Goal: Information Seeking & Learning: Learn about a topic

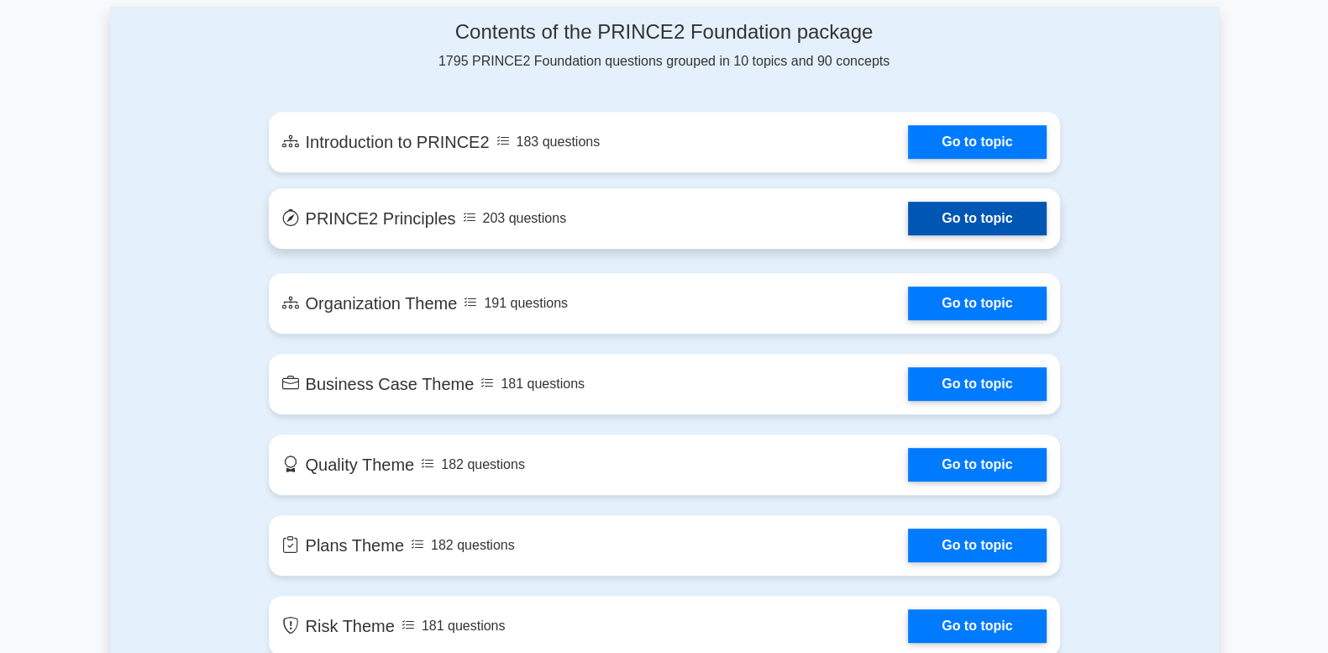
scroll to position [910, 0]
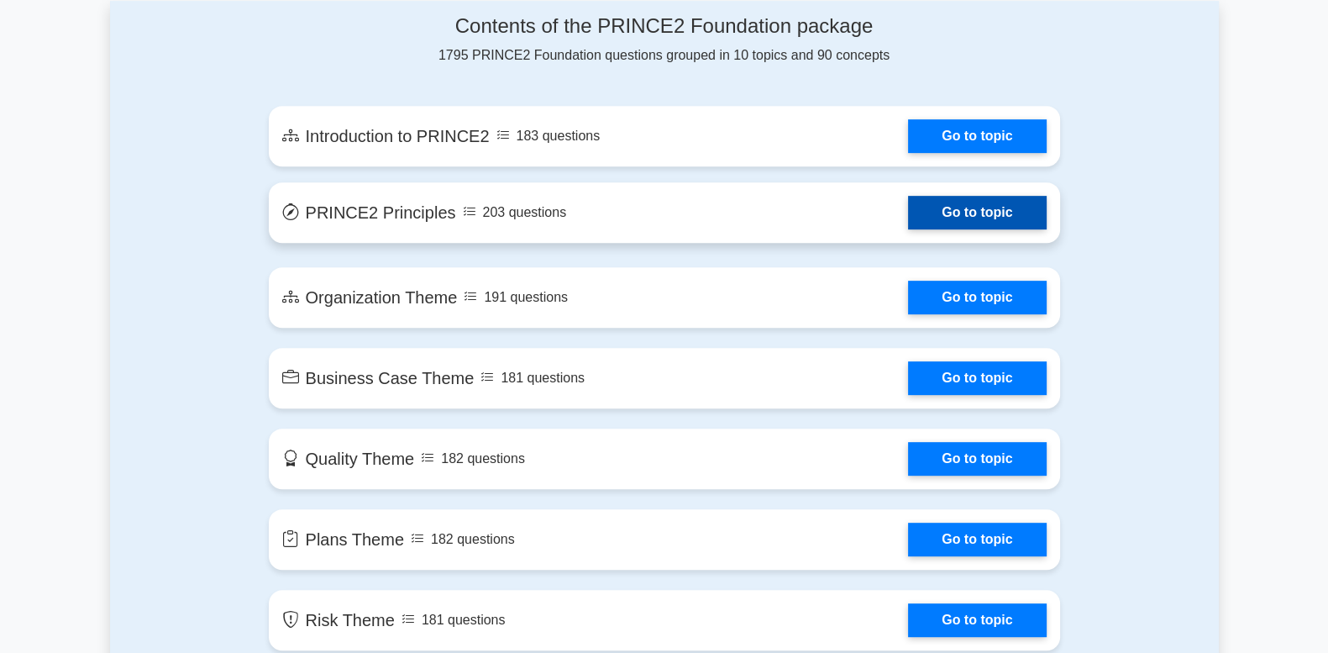
click at [929, 214] on link "Go to topic" at bounding box center [977, 213] width 138 height 34
click at [908, 217] on link "Go to topic" at bounding box center [977, 213] width 138 height 34
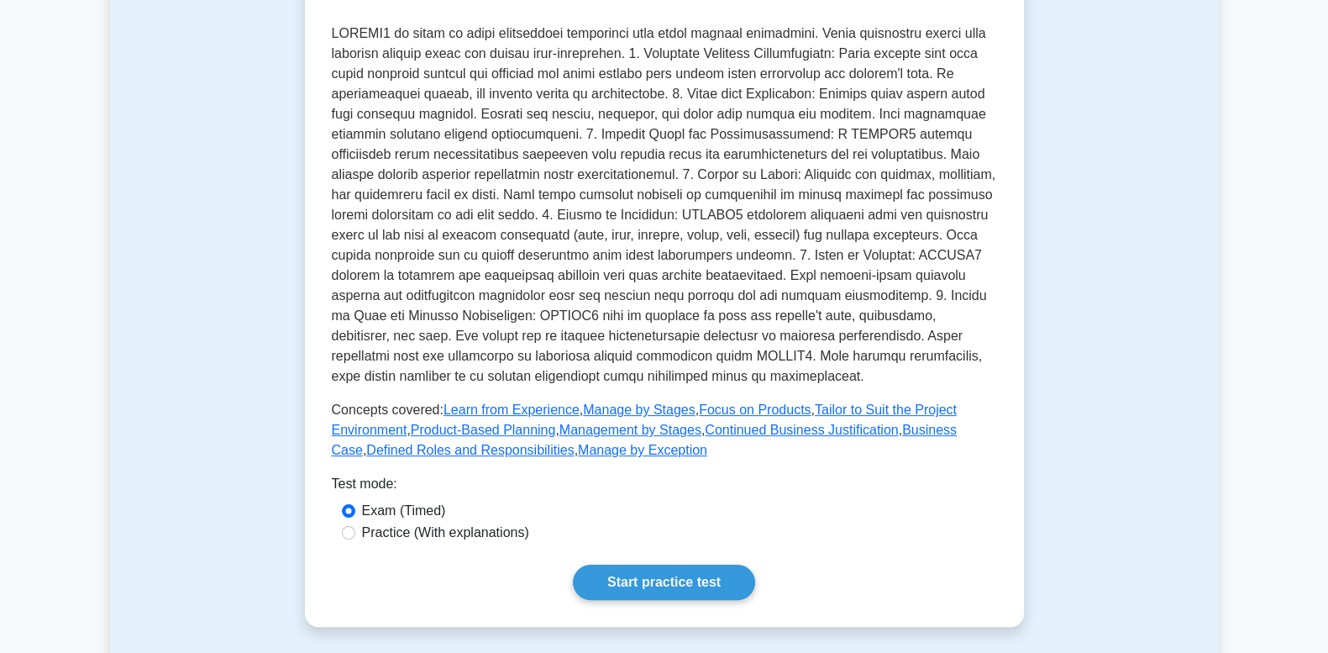
scroll to position [349, 0]
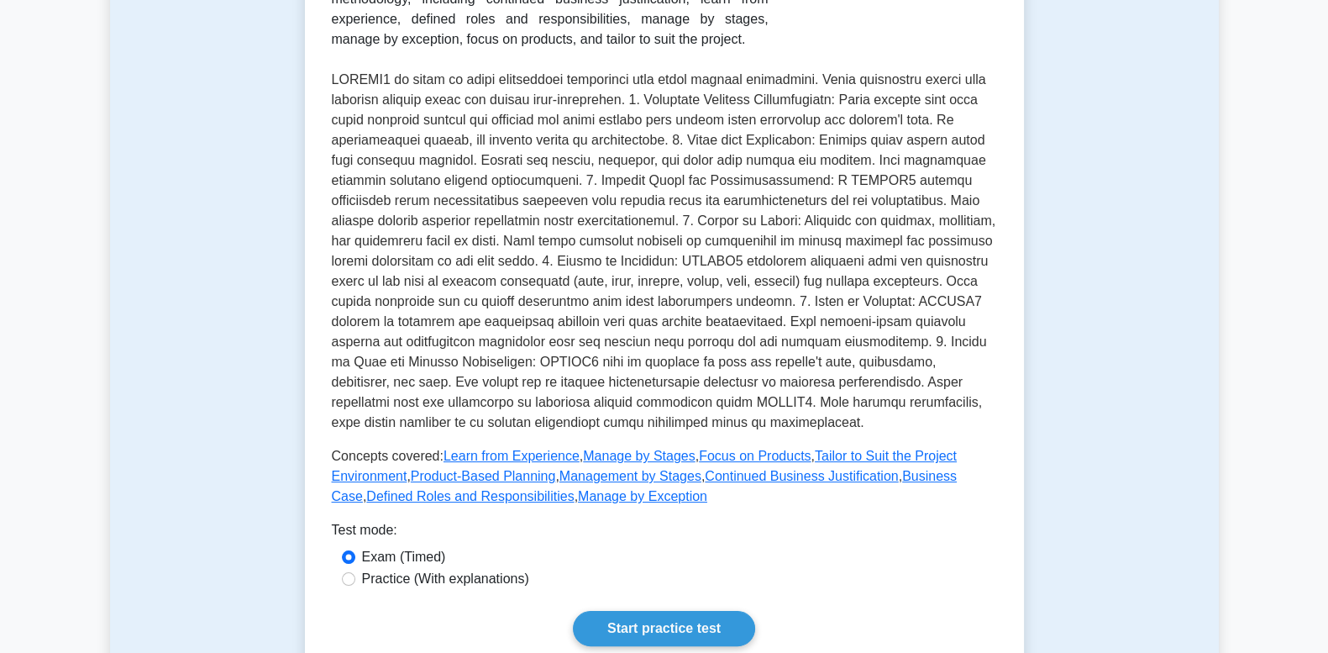
click at [399, 583] on label "Practice (With explanations)" at bounding box center [445, 579] width 167 height 20
click at [355, 583] on input "Practice (With explanations)" at bounding box center [348, 578] width 13 height 13
radio input "true"
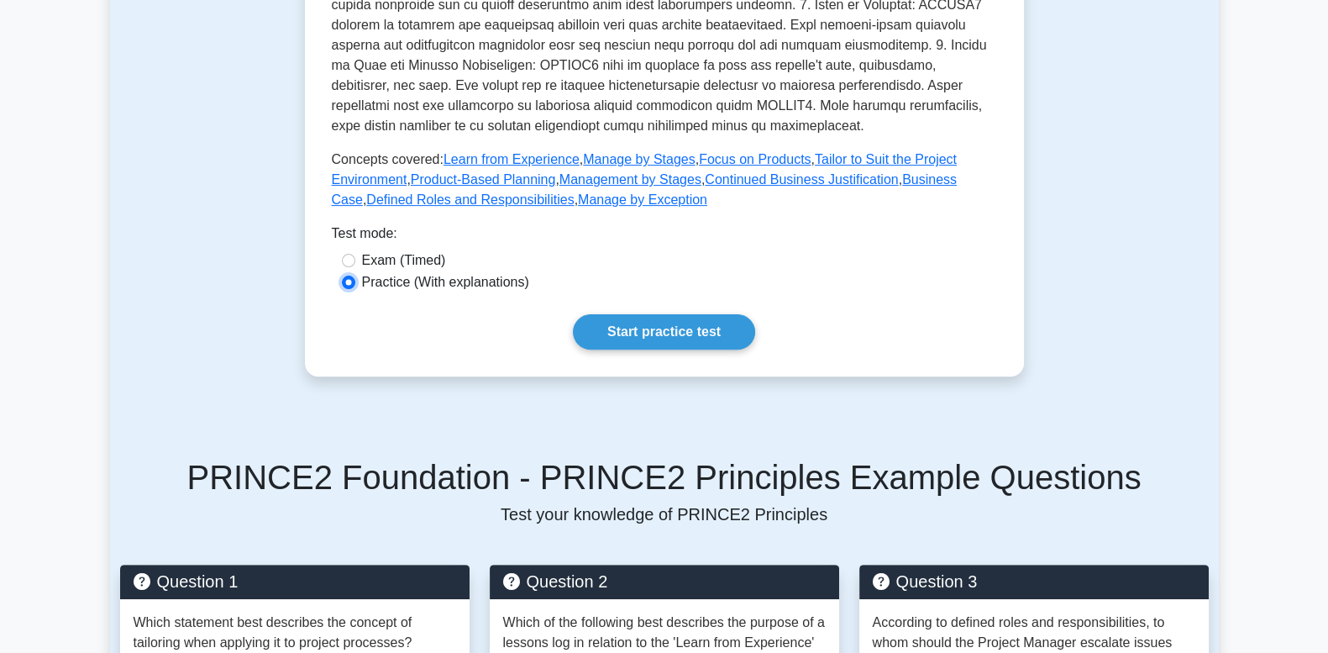
scroll to position [700, 0]
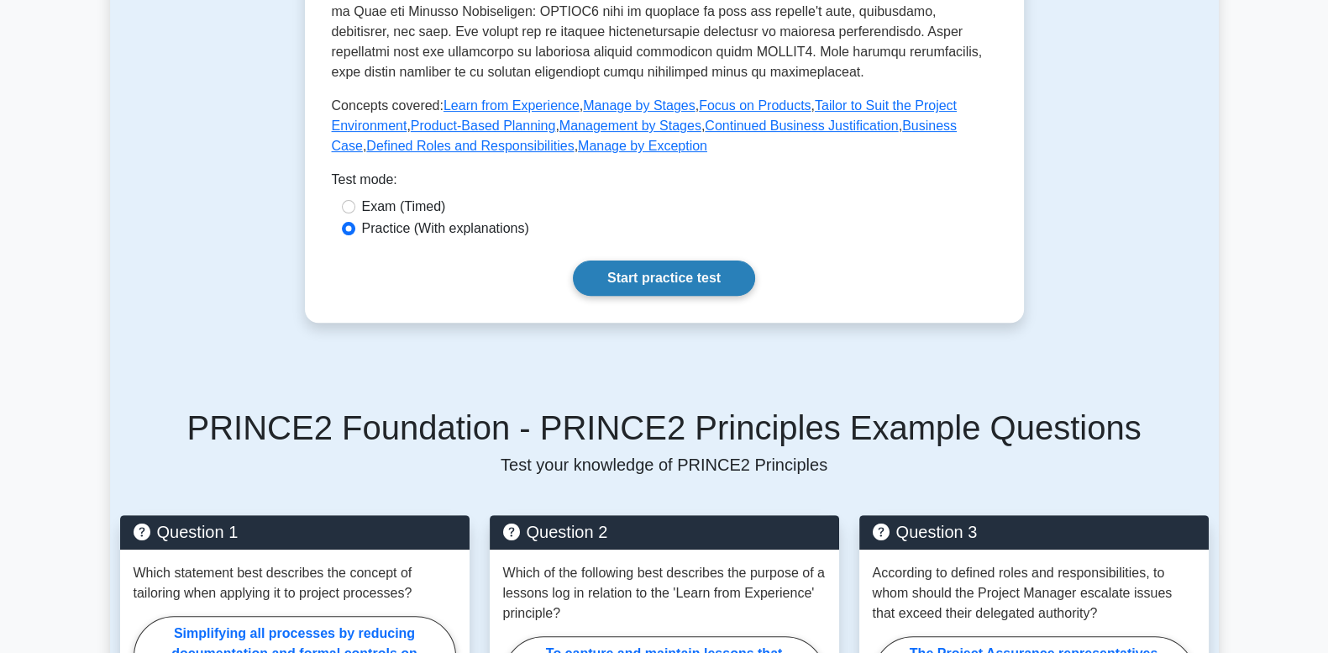
click at [696, 281] on link "Start practice test" at bounding box center [664, 277] width 182 height 35
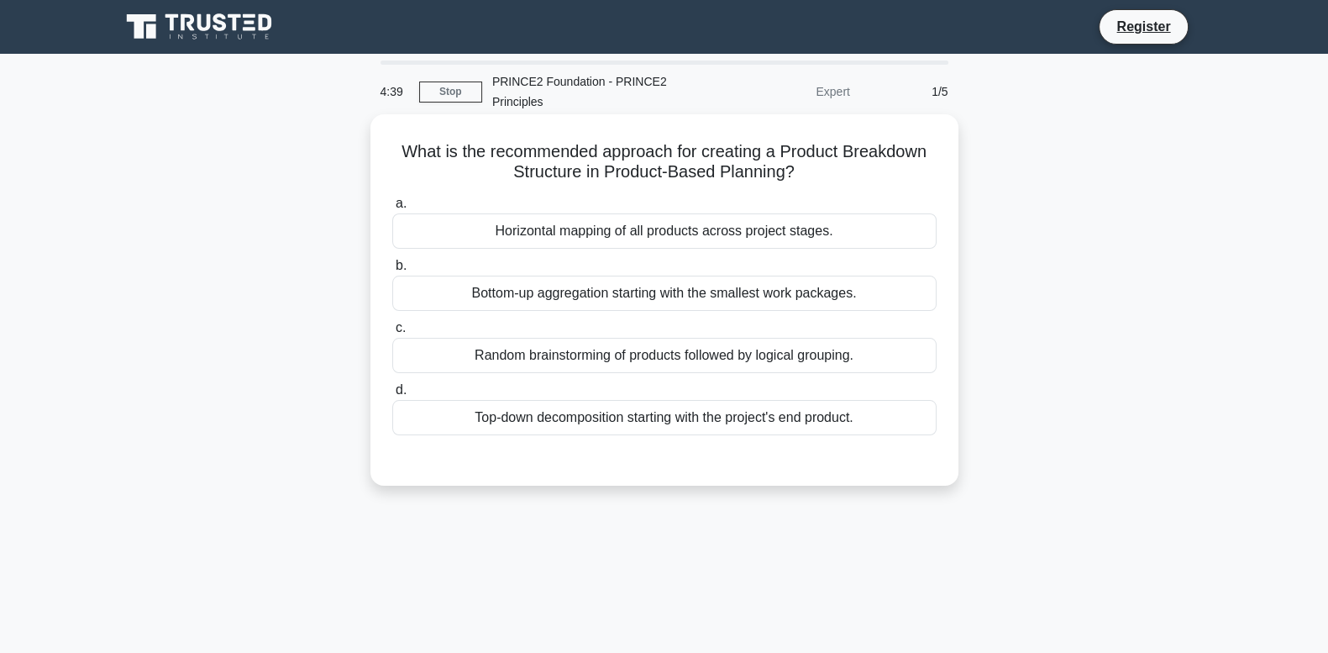
click at [764, 233] on div "Horizontal mapping of all products across project stages." at bounding box center [664, 230] width 544 height 35
click at [392, 209] on input "a. Horizontal mapping of all products across project stages." at bounding box center [392, 203] width 0 height 11
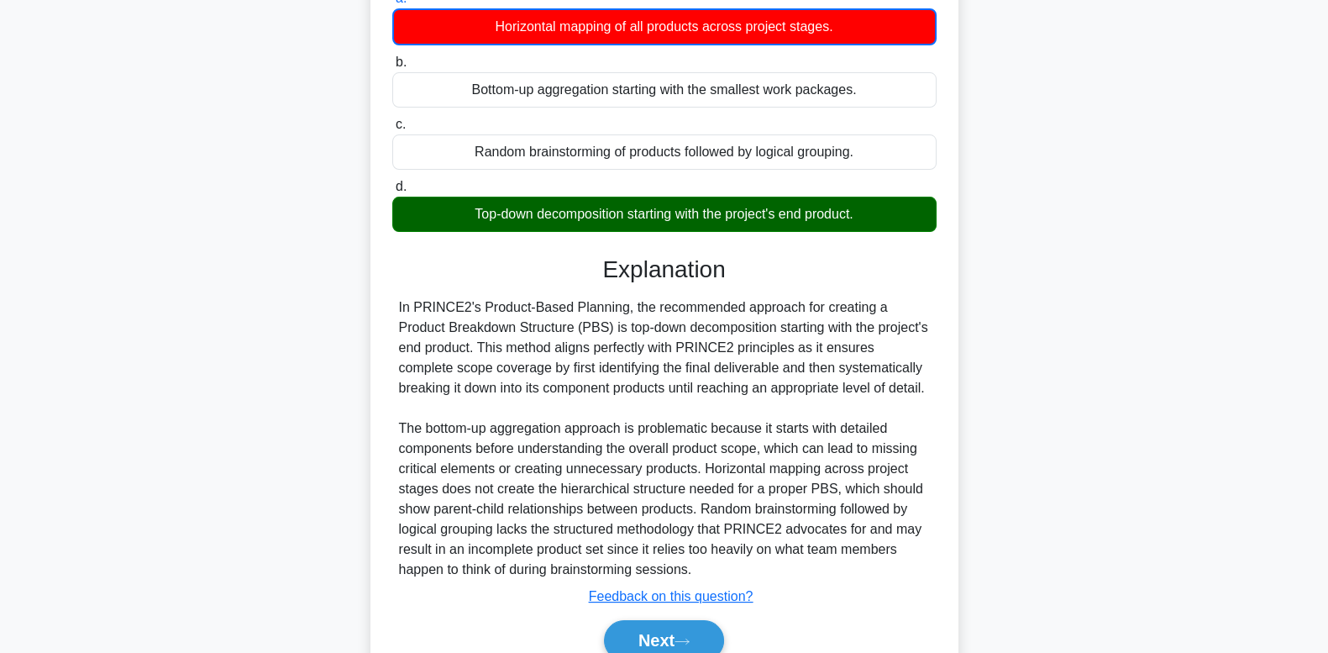
scroll to position [280, 0]
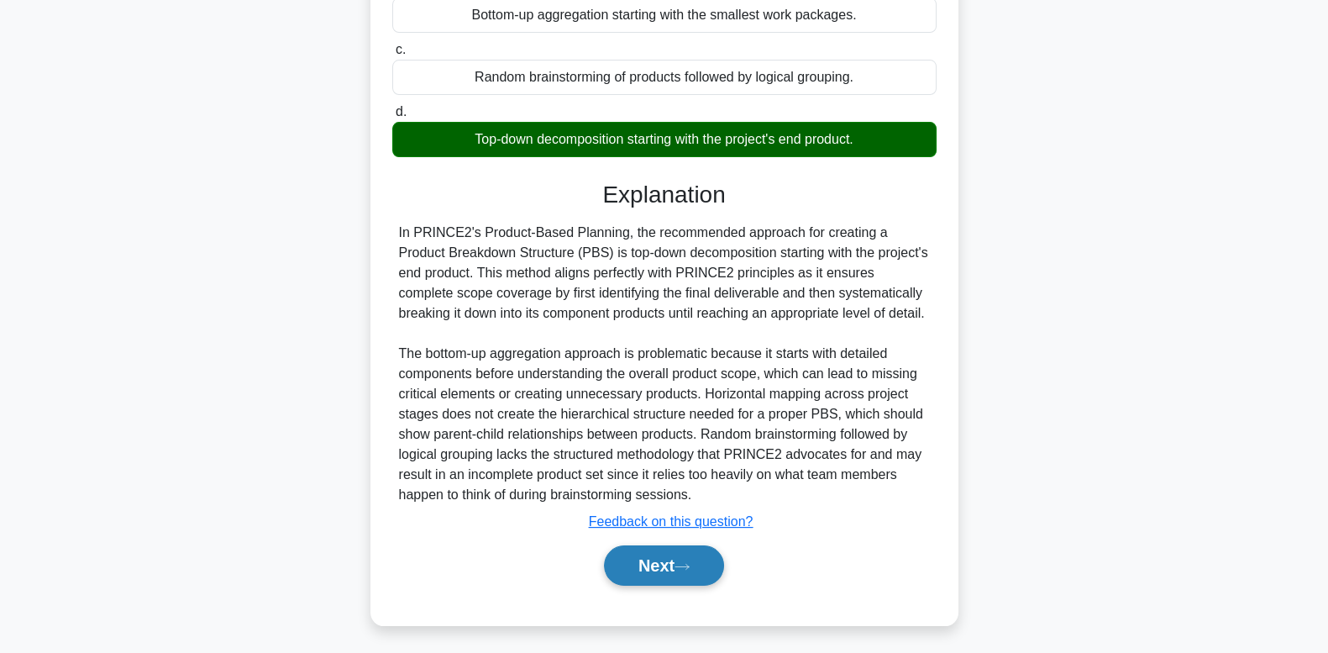
click at [659, 563] on button "Next" at bounding box center [664, 565] width 120 height 40
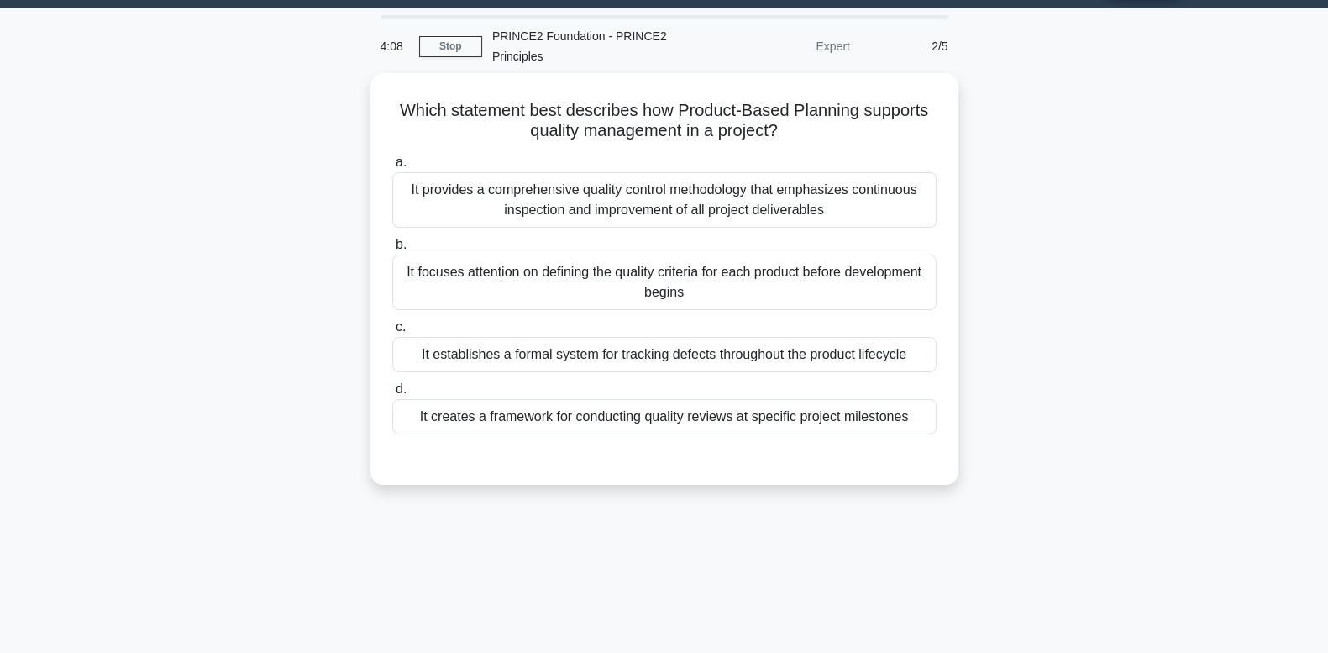
scroll to position [45, 0]
click at [446, 44] on link "Stop" at bounding box center [450, 46] width 63 height 21
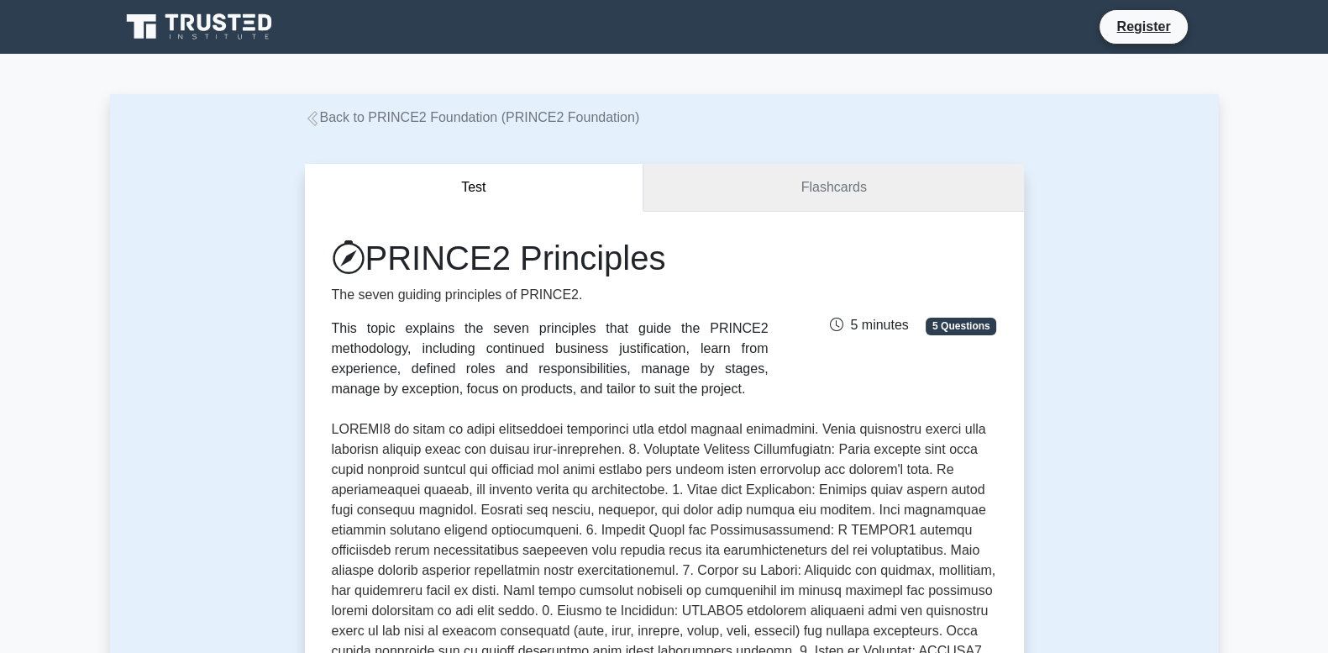
click at [848, 195] on link "Flashcards" at bounding box center [833, 188] width 380 height 48
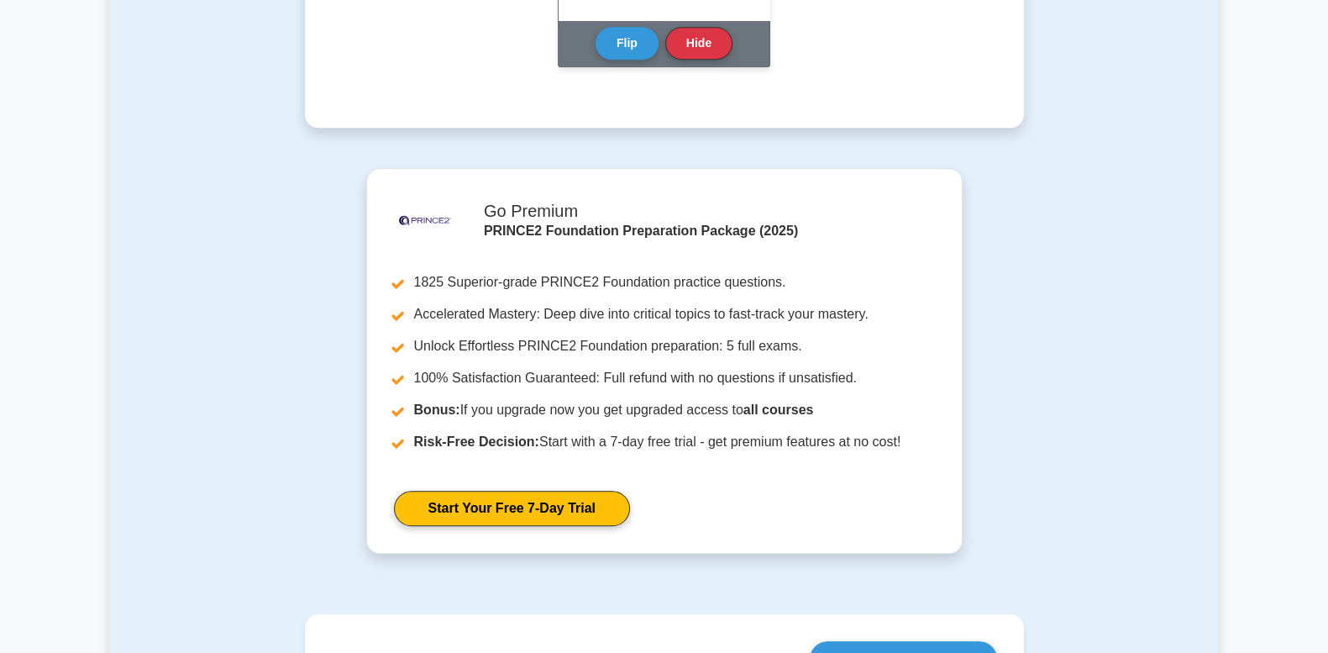
scroll to position [1805, 0]
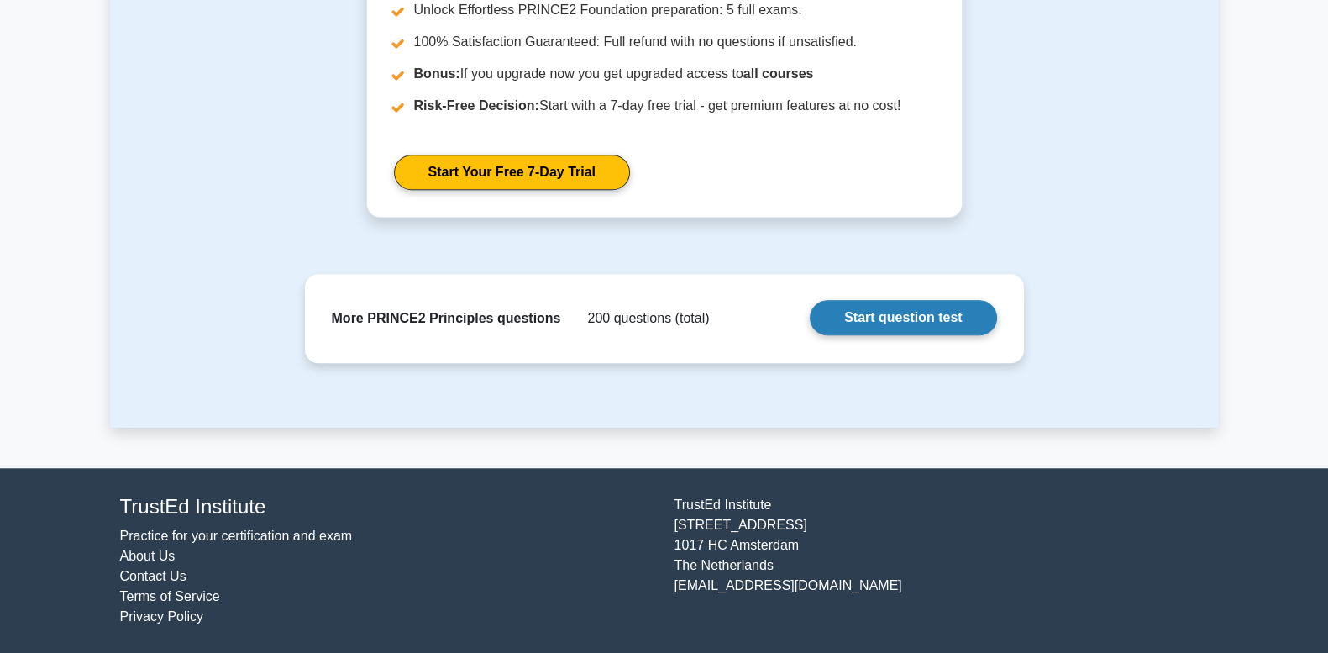
click at [837, 324] on link "Start question test" at bounding box center [903, 317] width 186 height 35
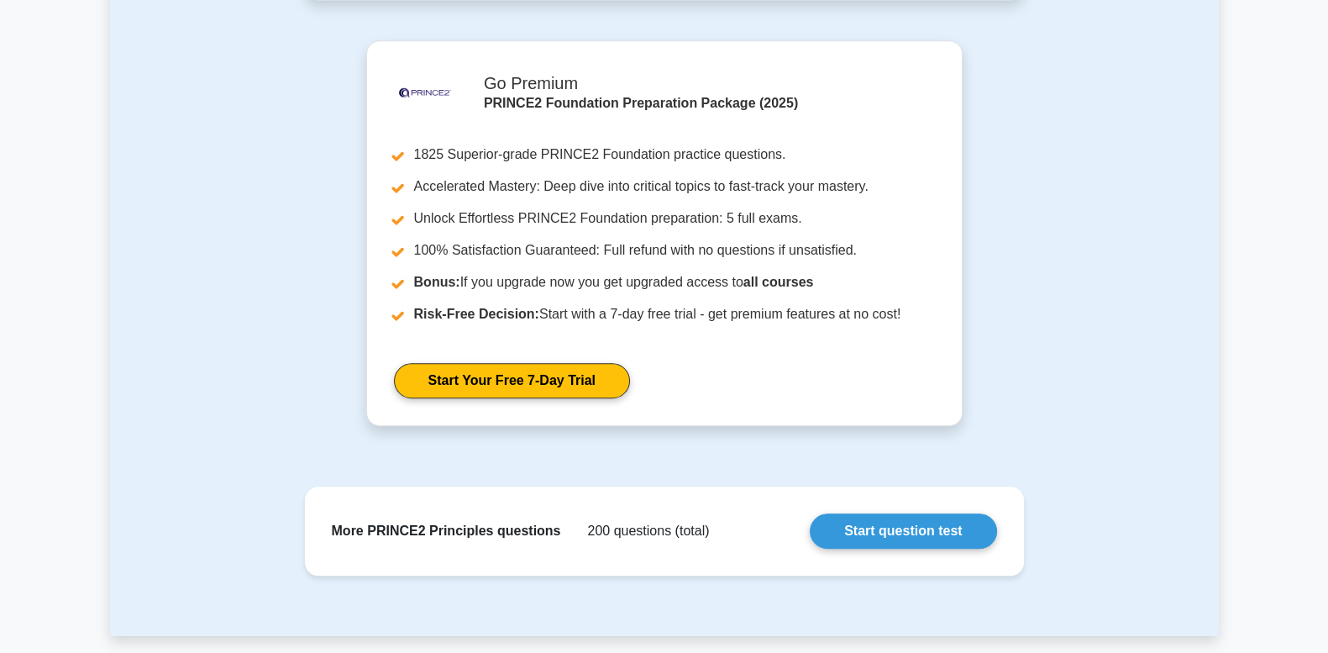
scroll to position [1455, 0]
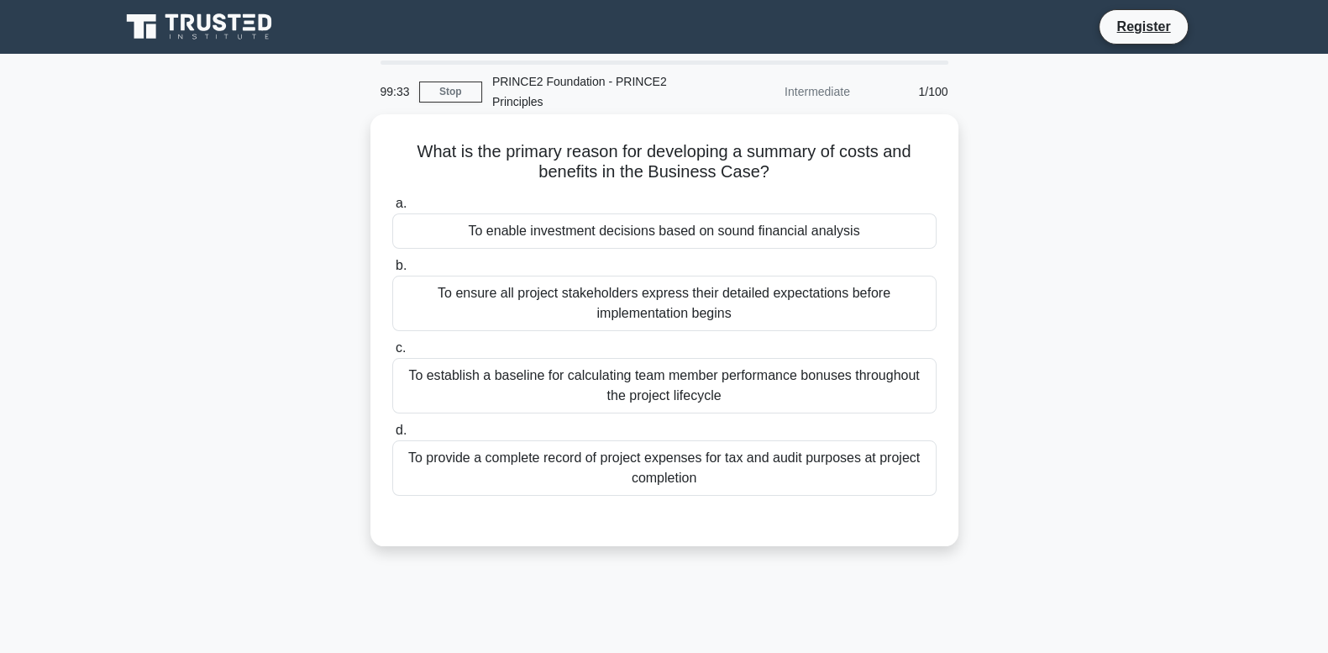
click at [798, 233] on div "To enable investment decisions based on sound financial analysis" at bounding box center [664, 230] width 544 height 35
click at [392, 209] on input "a. To enable investment decisions based on sound financial analysis" at bounding box center [392, 203] width 0 height 11
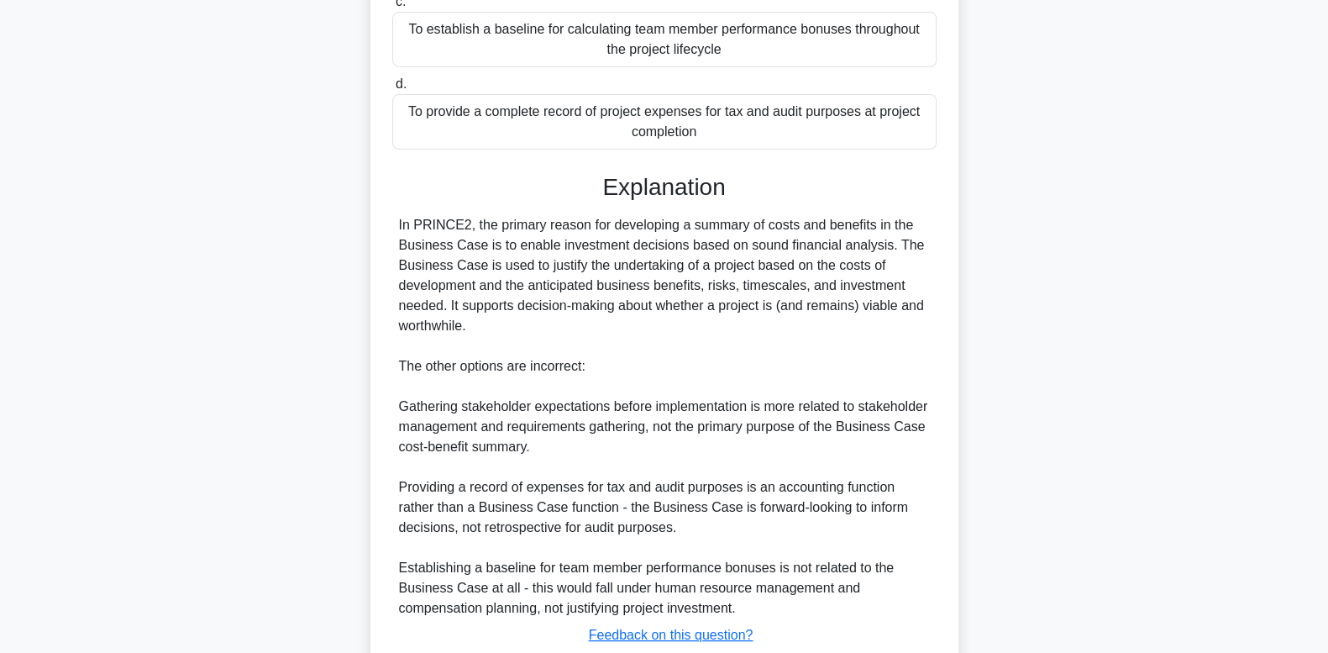
scroll to position [349, 0]
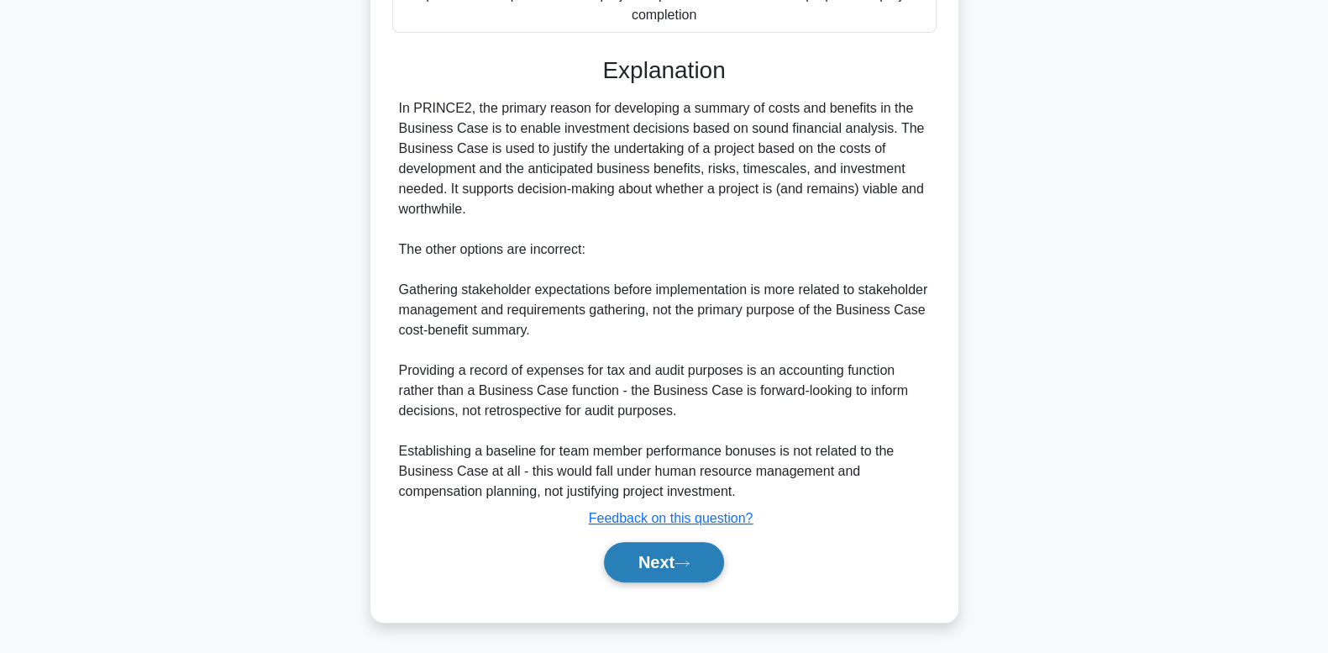
click at [618, 565] on button "Next" at bounding box center [664, 562] width 120 height 40
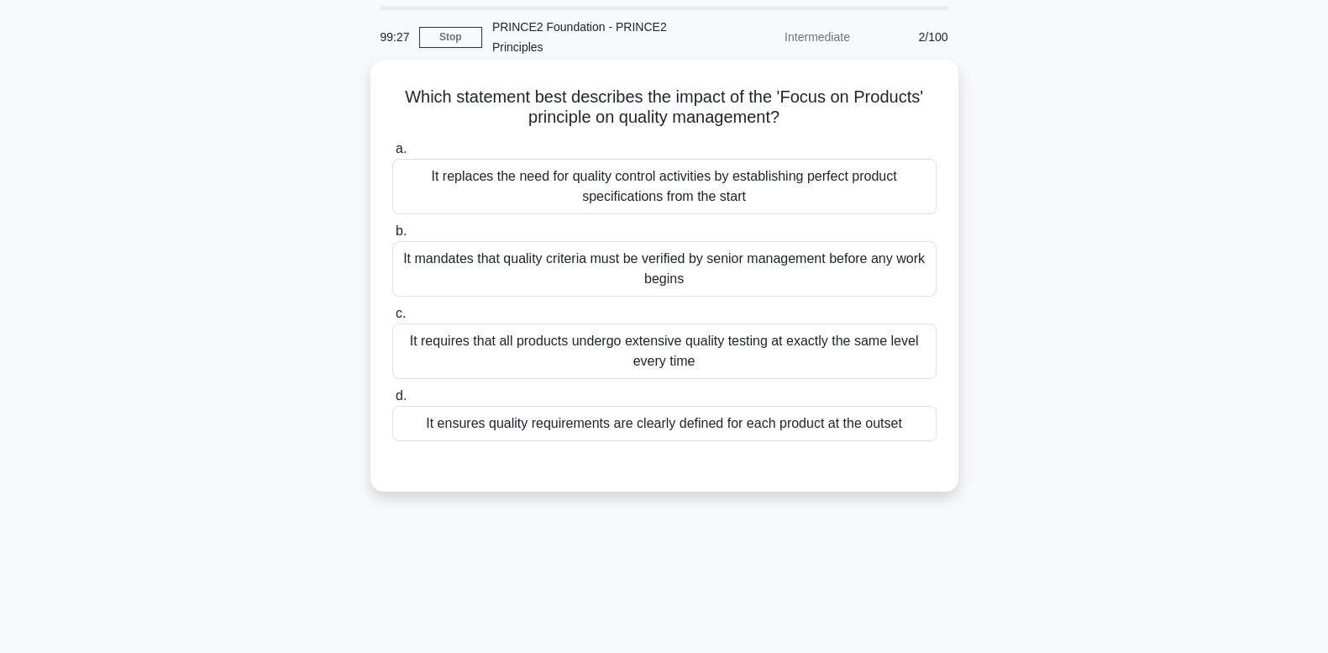
scroll to position [45, 0]
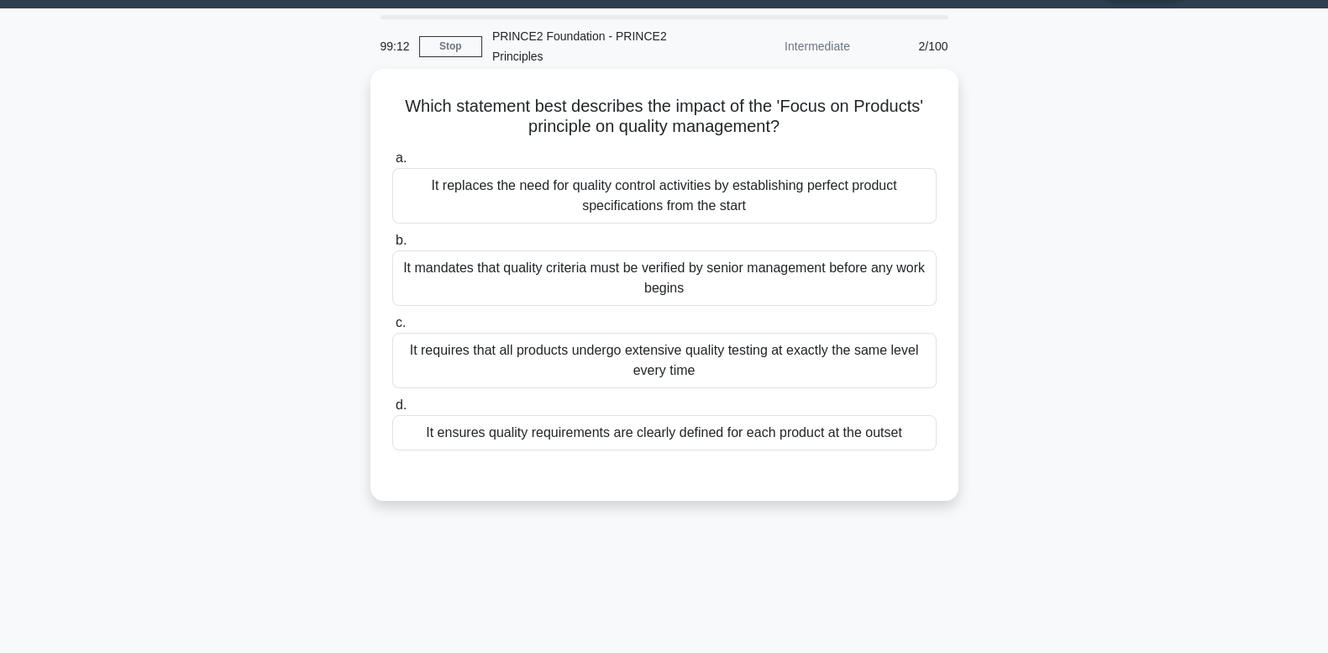
click at [610, 438] on div "It ensures quality requirements are clearly defined for each product at the out…" at bounding box center [664, 432] width 544 height 35
click at [392, 411] on input "d. It ensures quality requirements are clearly defined for each product at the …" at bounding box center [392, 405] width 0 height 11
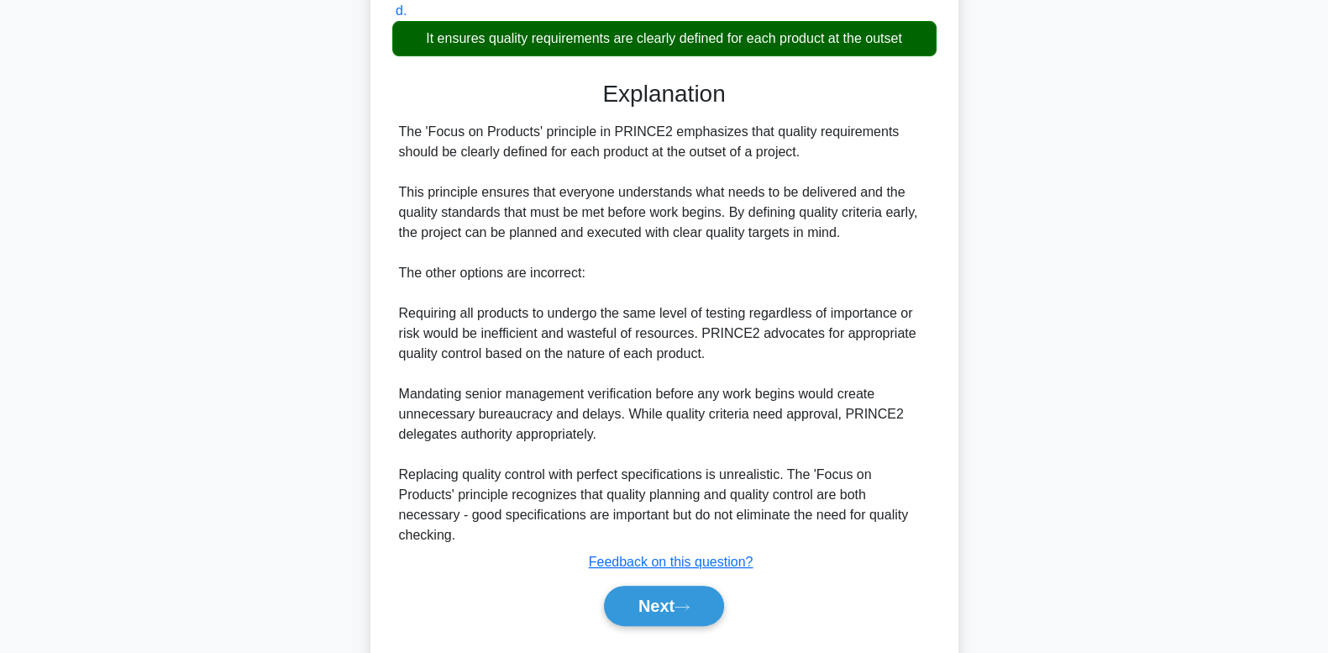
scroll to position [463, 0]
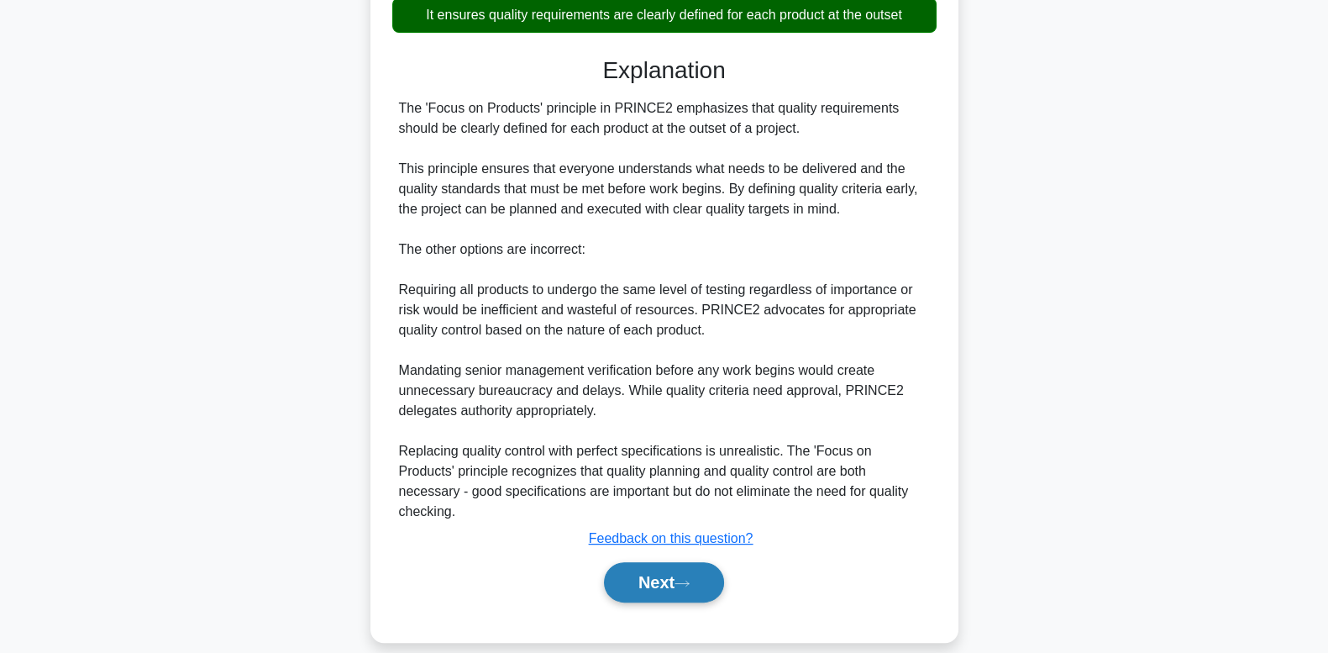
drag, startPoint x: 616, startPoint y: 561, endPoint x: 617, endPoint y: 546, distance: 15.1
click at [616, 562] on button "Next" at bounding box center [664, 582] width 120 height 40
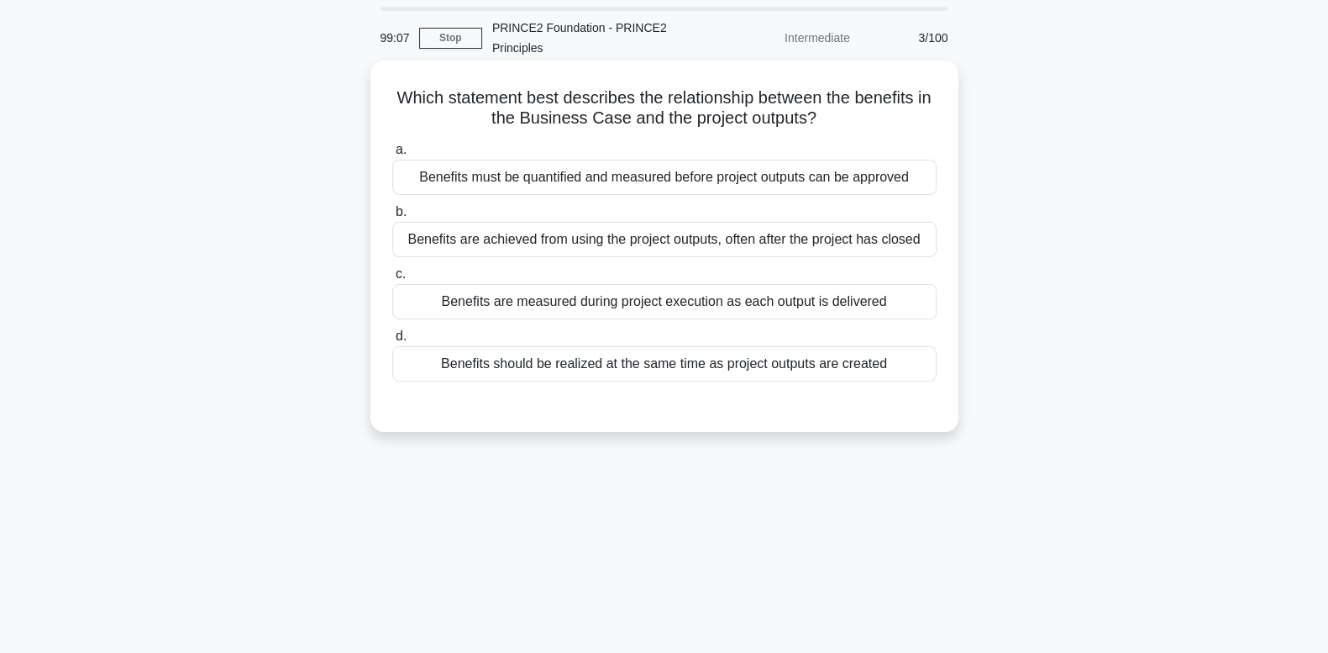
scroll to position [45, 0]
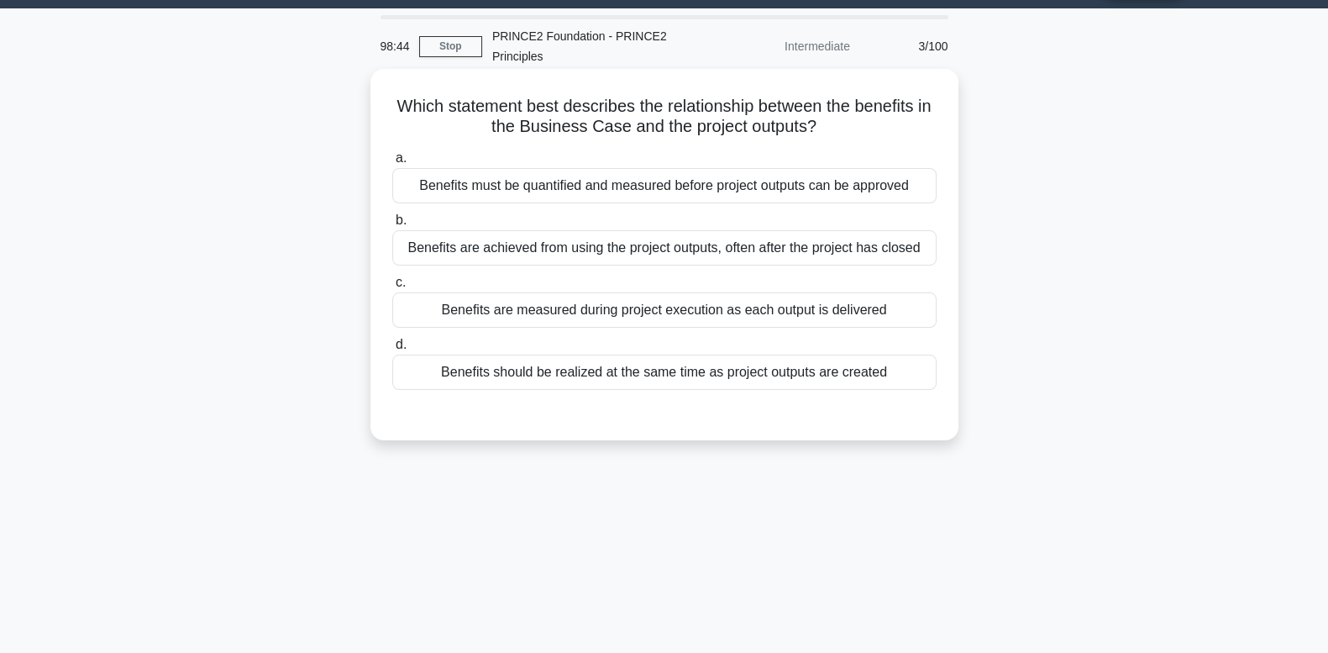
click at [691, 191] on div "Benefits must be quantified and measured before project outputs can be approved" at bounding box center [664, 185] width 544 height 35
click at [392, 164] on input "a. Benefits must be quantified and measured before project outputs can be appro…" at bounding box center [392, 158] width 0 height 11
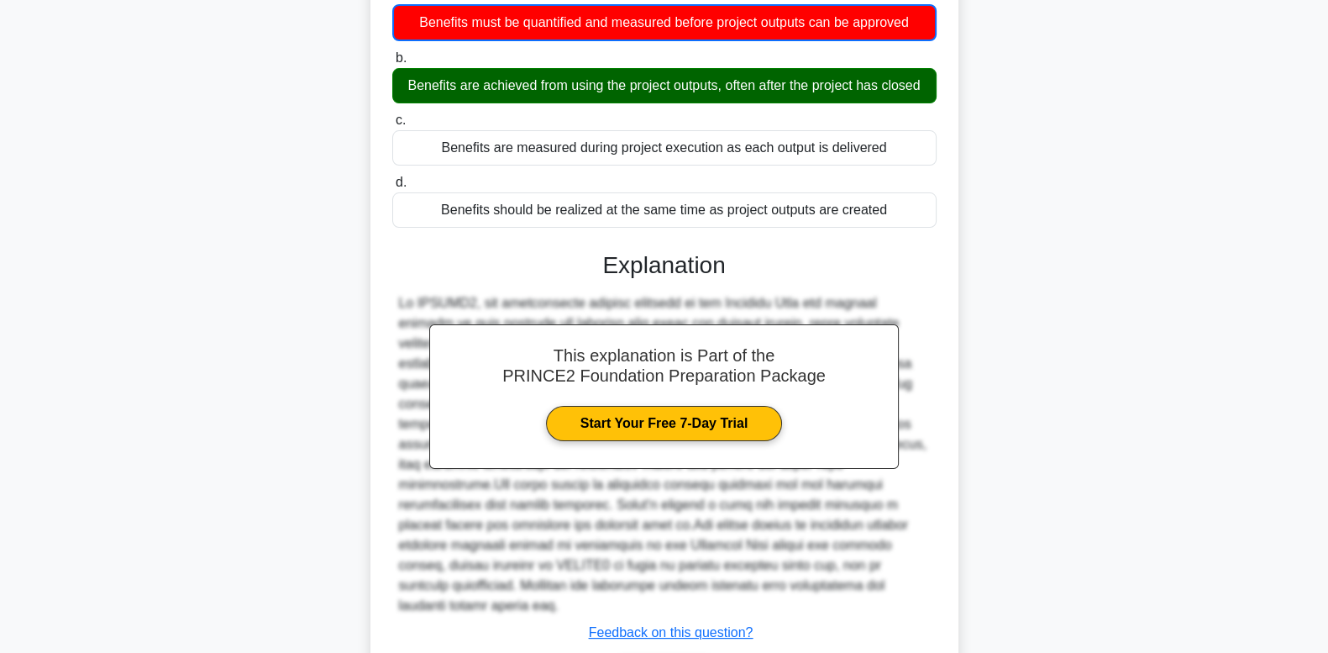
scroll to position [185, 0]
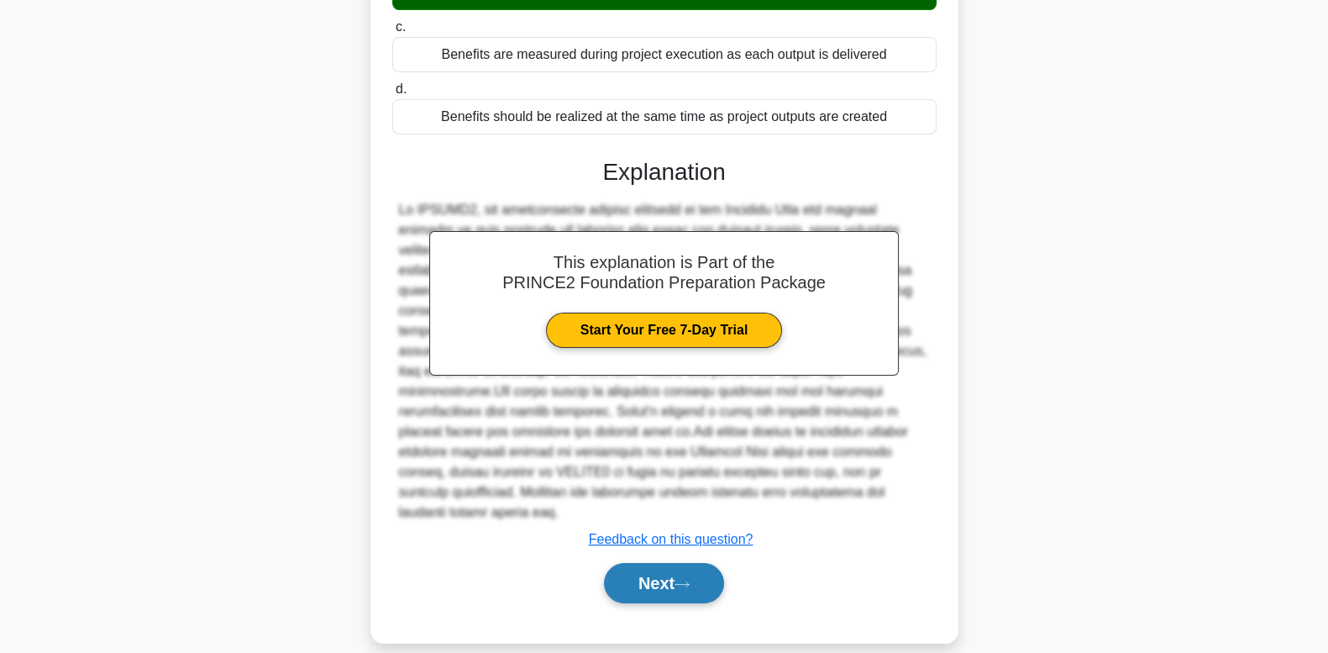
click at [643, 563] on button "Next" at bounding box center [664, 583] width 120 height 40
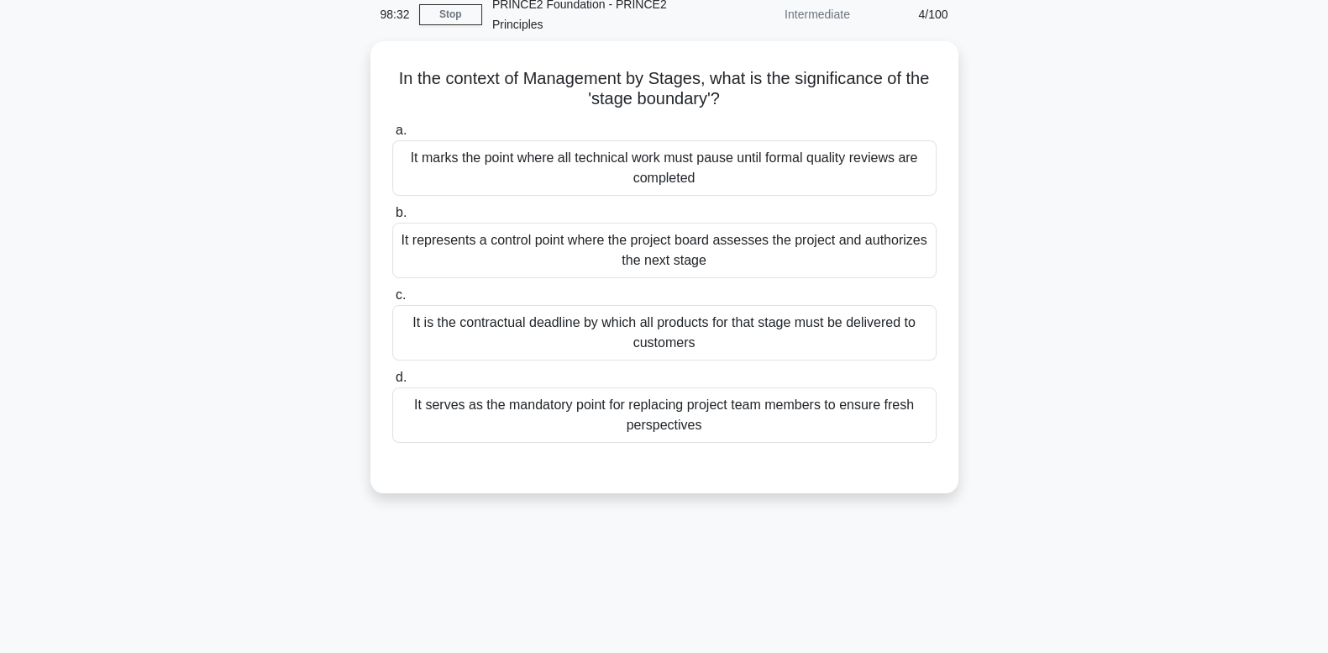
scroll to position [45, 0]
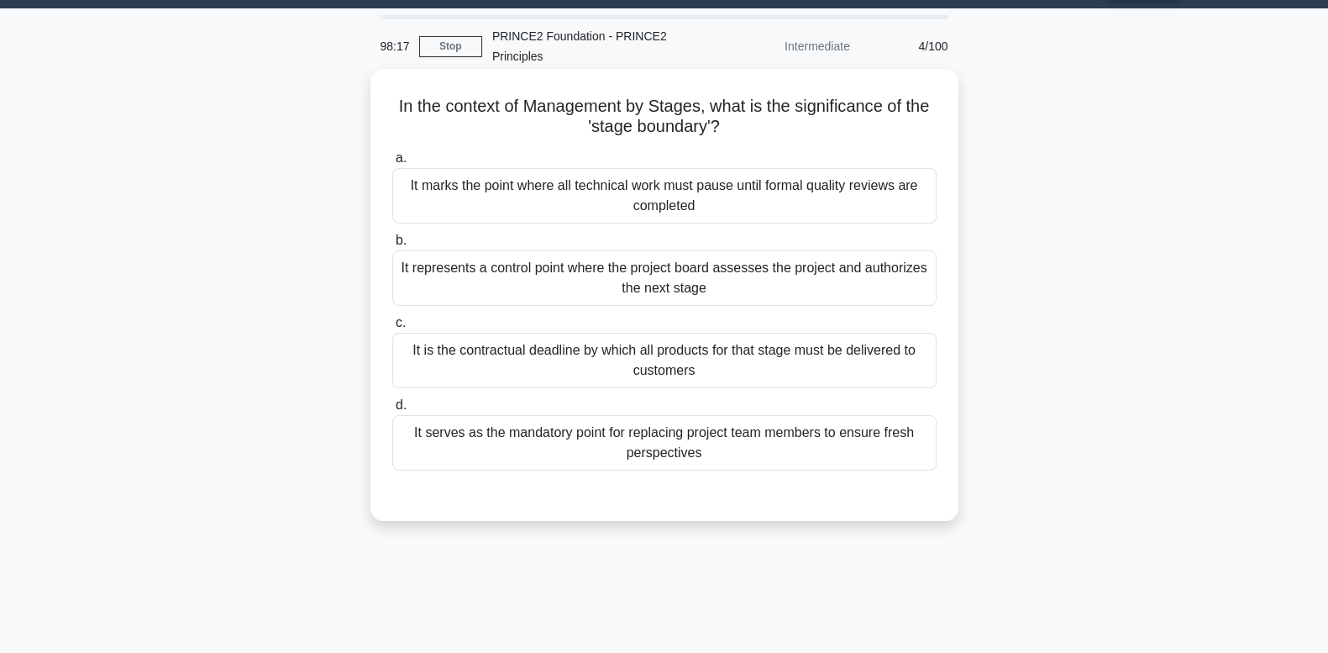
click at [544, 275] on div "It represents a control point where the project board assesses the project and …" at bounding box center [664, 277] width 544 height 55
click at [392, 246] on input "b. It represents a control point where the project board assesses the project a…" at bounding box center [392, 240] width 0 height 11
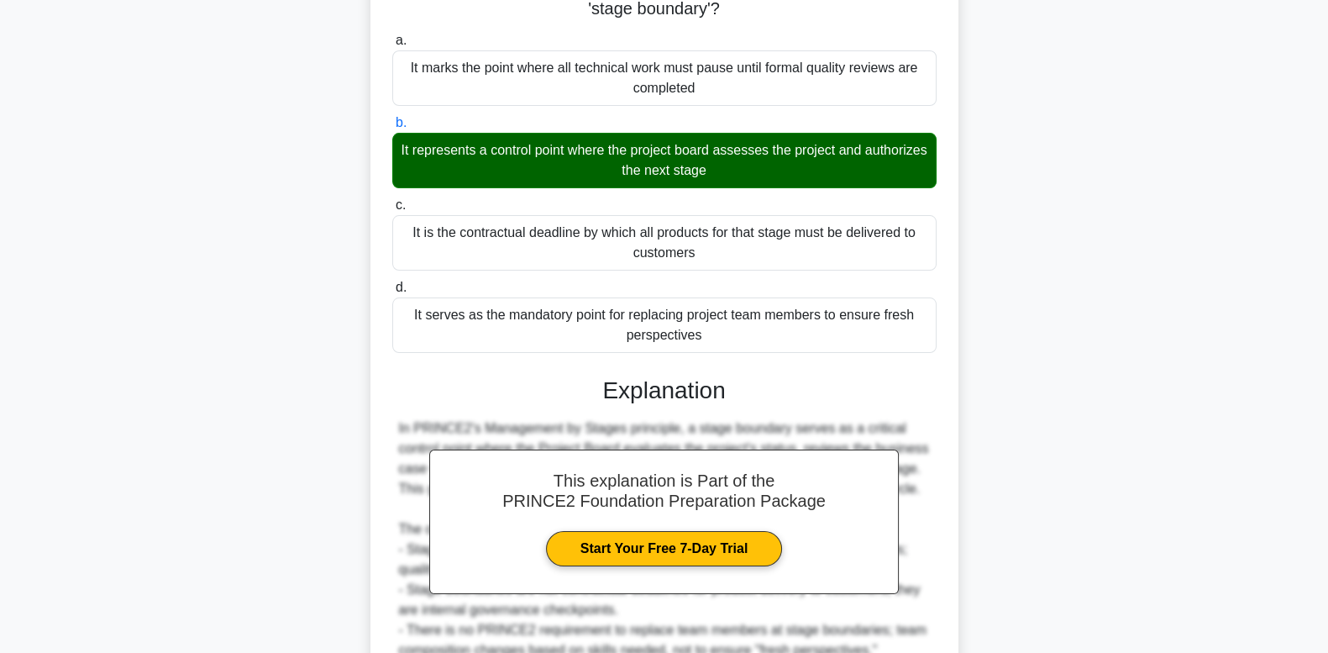
scroll to position [322, 0]
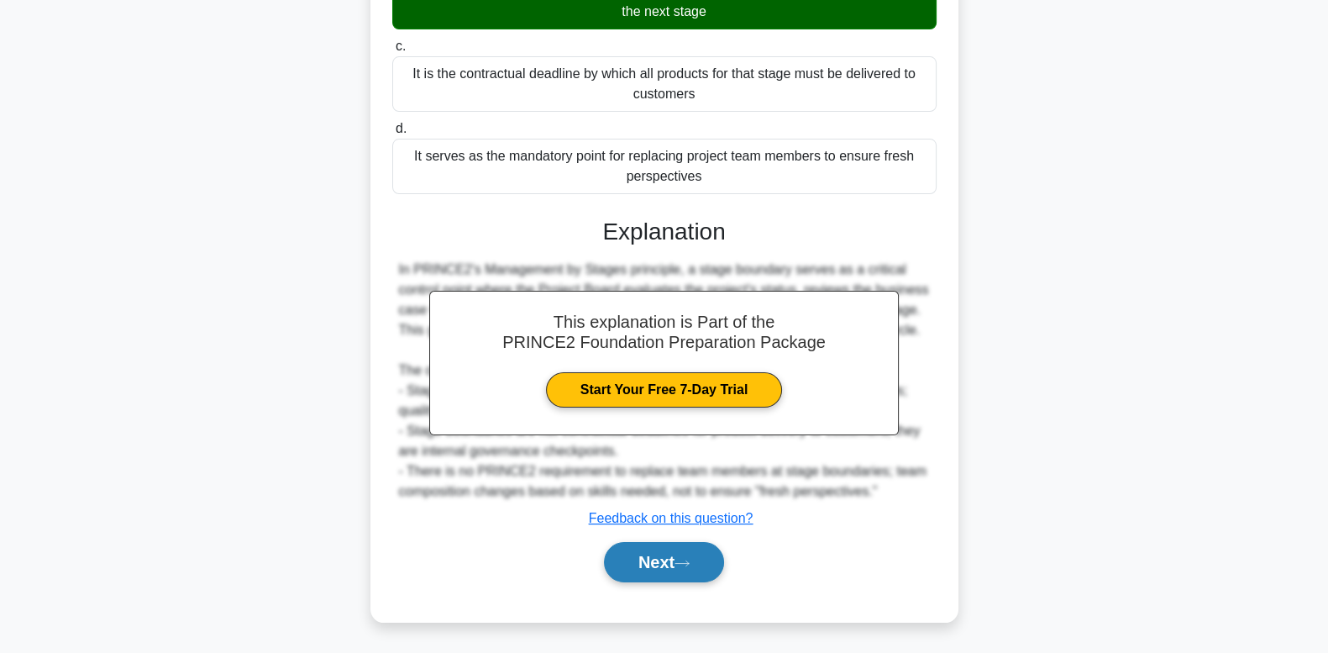
click at [623, 567] on button "Next" at bounding box center [664, 562] width 120 height 40
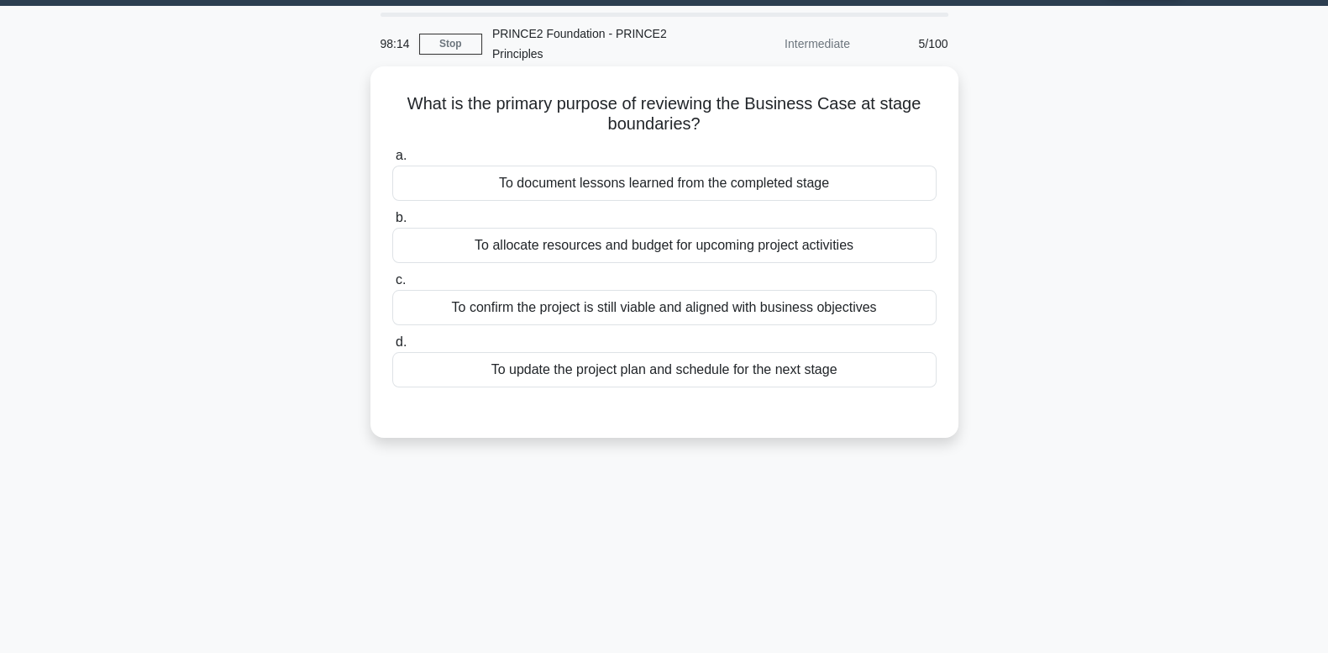
scroll to position [45, 0]
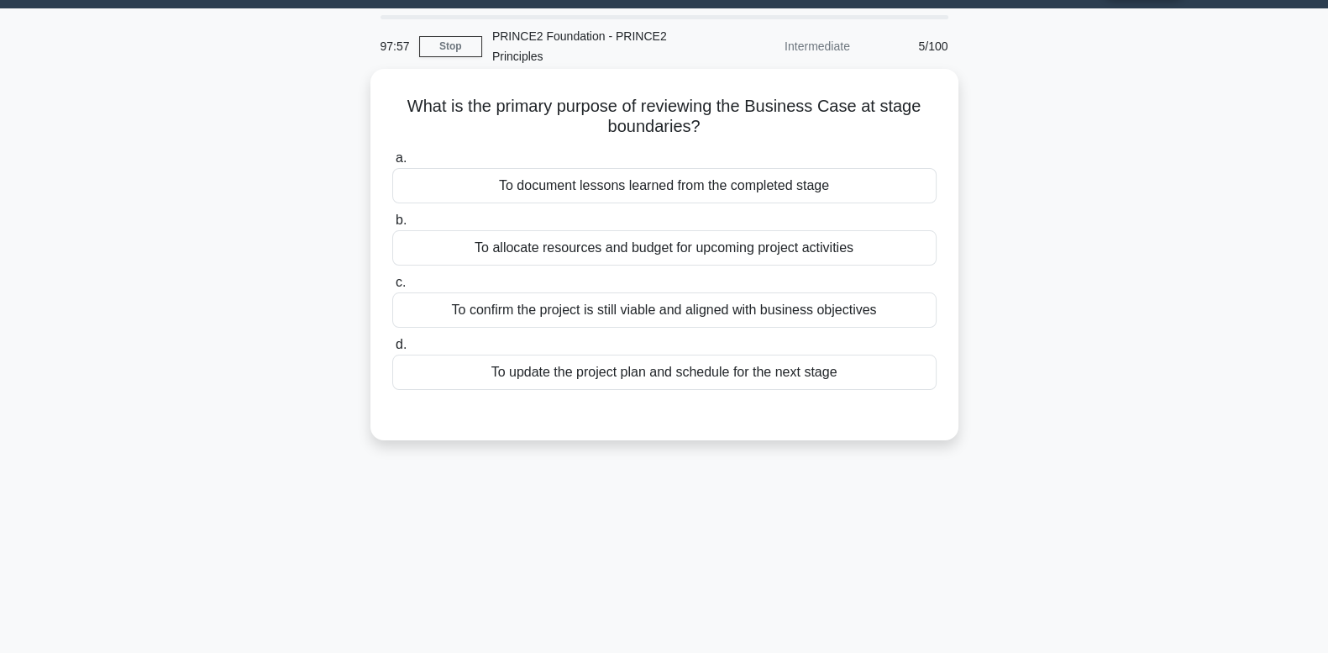
click at [592, 307] on div "To confirm the project is still viable and aligned with business objectives" at bounding box center [664, 309] width 544 height 35
click at [392, 288] on input "c. To confirm the project is still viable and aligned with business objectives" at bounding box center [392, 282] width 0 height 11
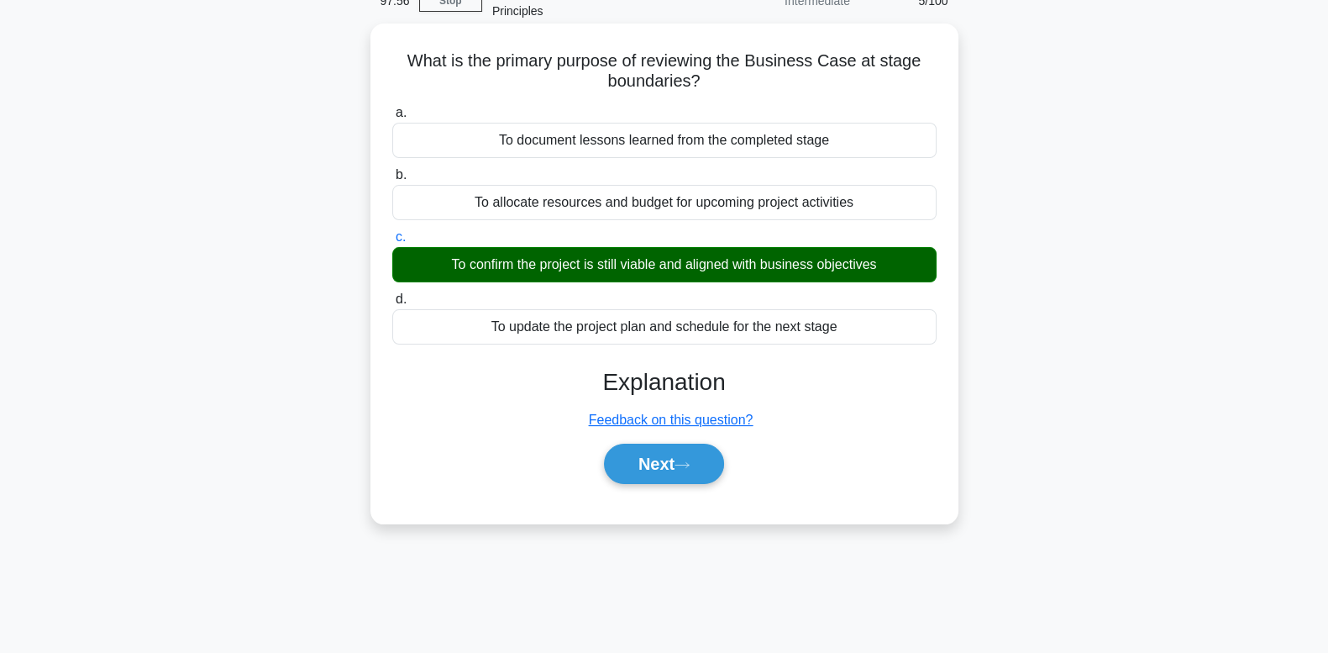
scroll to position [115, 0]
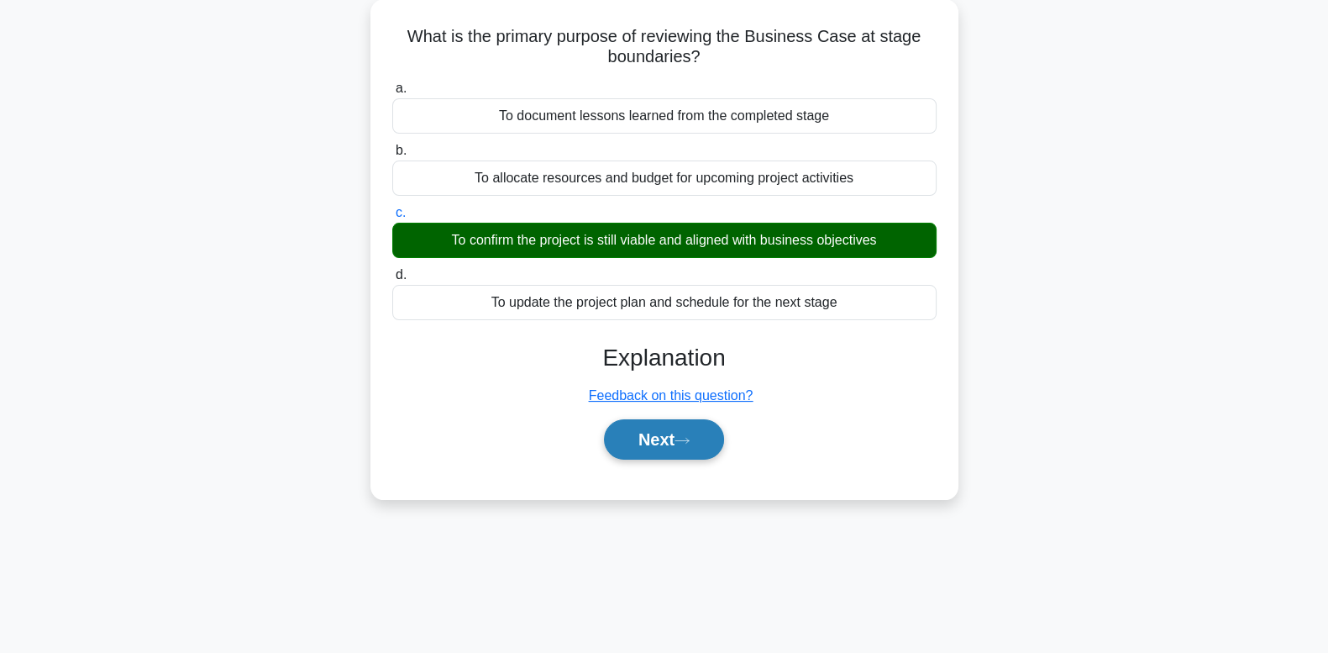
click at [658, 428] on button "Next" at bounding box center [664, 439] width 120 height 40
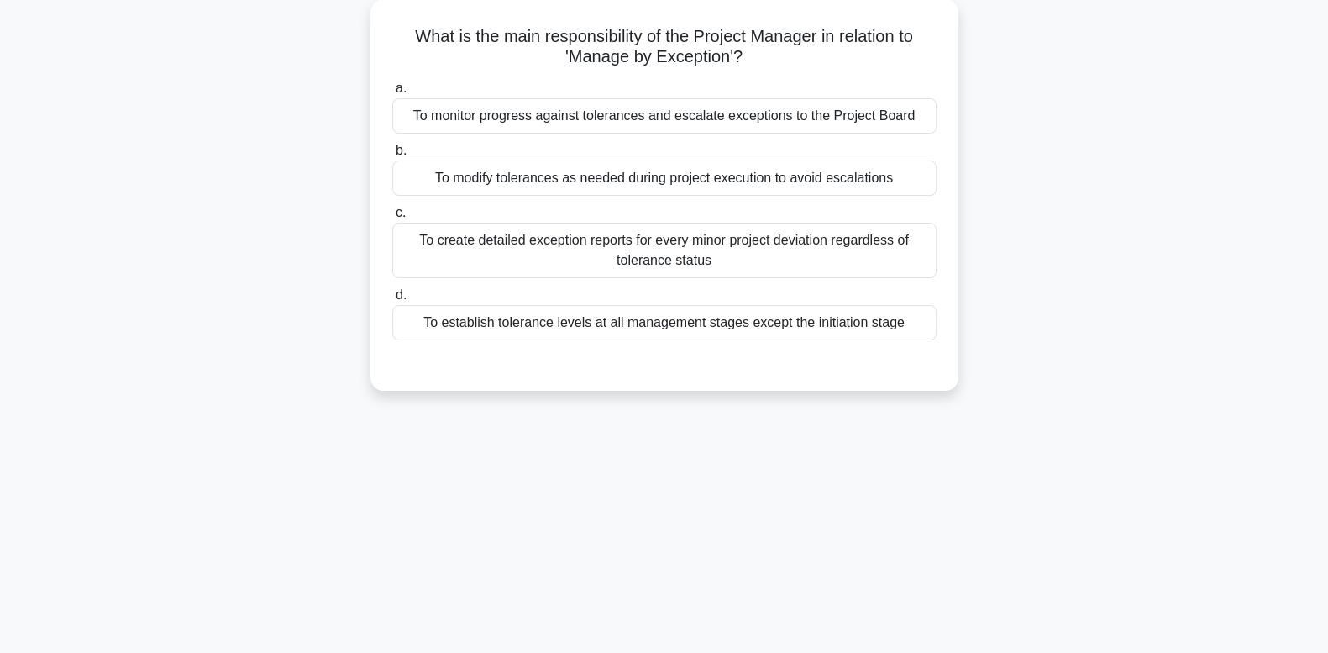
click at [679, 115] on div "To monitor progress against tolerances and escalate exceptions to the Project B…" at bounding box center [664, 115] width 544 height 35
click at [392, 94] on input "a. To monitor progress against tolerances and escalate exceptions to the Projec…" at bounding box center [392, 88] width 0 height 11
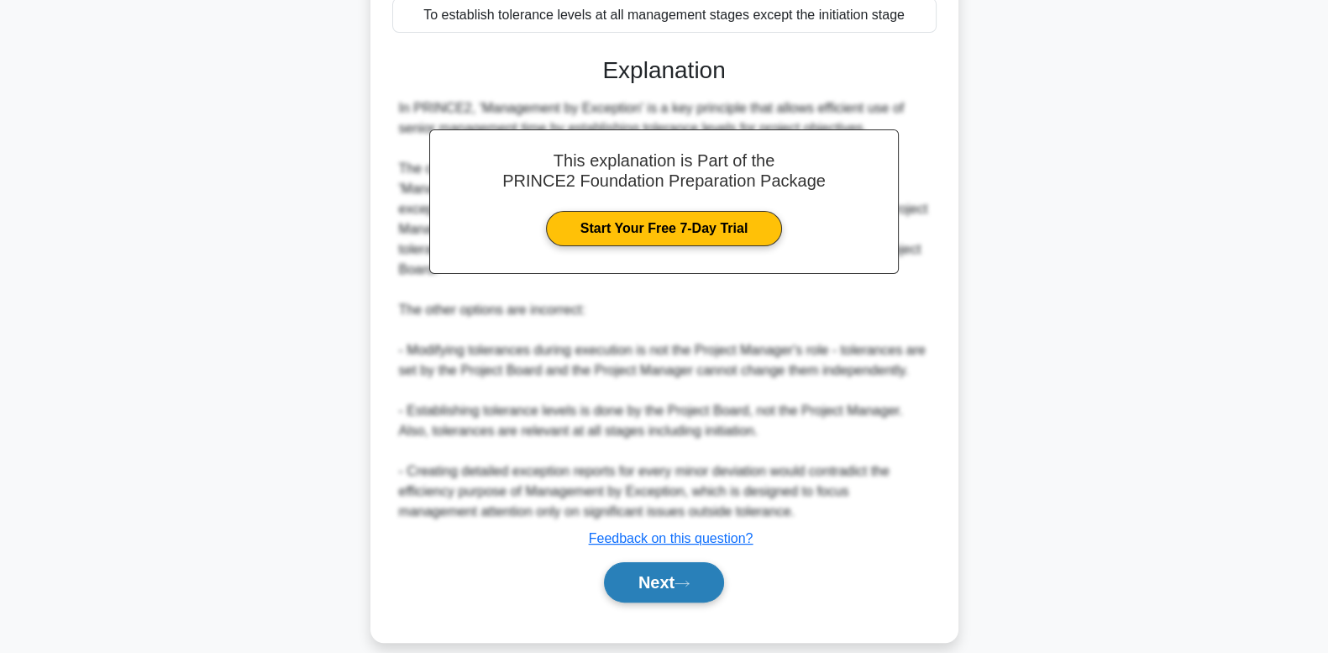
click at [647, 562] on button "Next" at bounding box center [664, 582] width 120 height 40
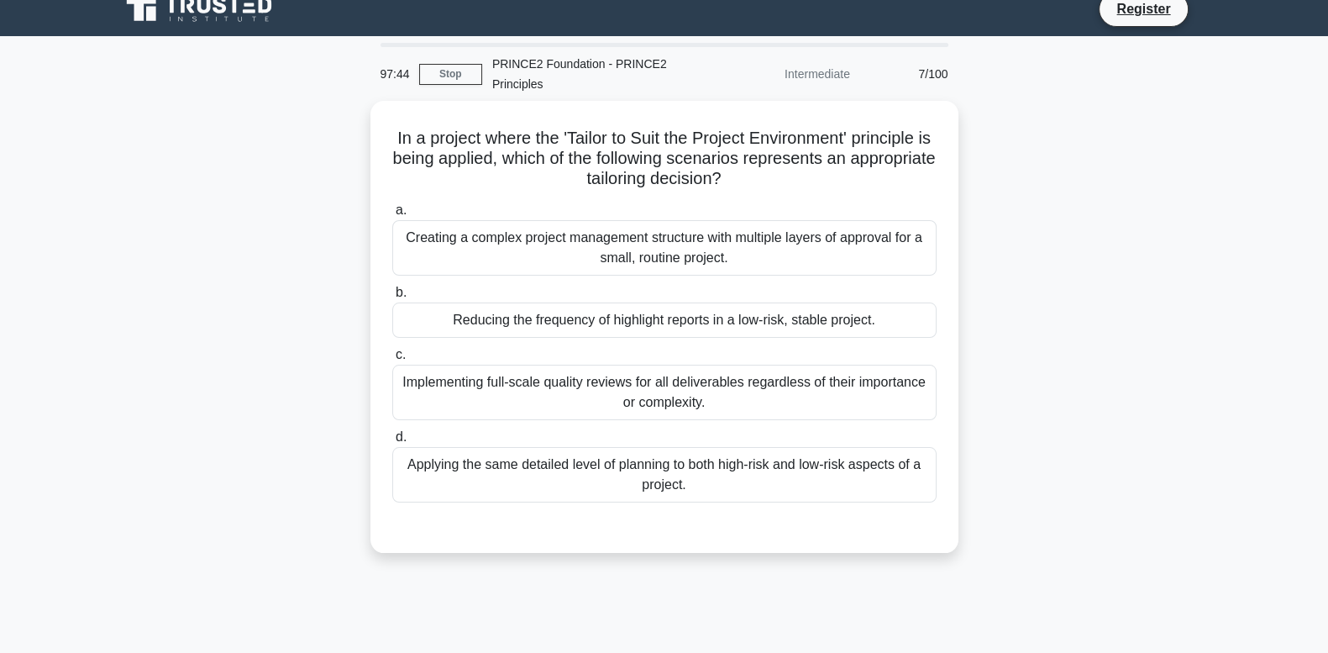
scroll to position [0, 0]
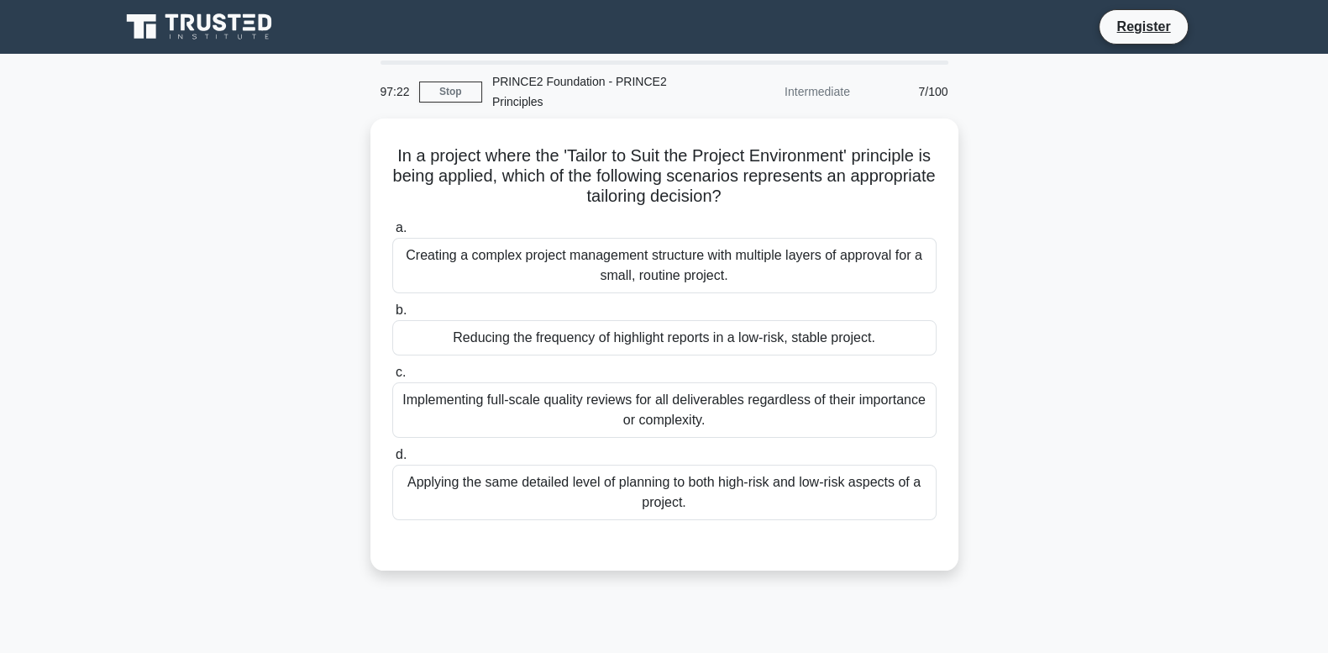
drag, startPoint x: 657, startPoint y: 300, endPoint x: 256, endPoint y: 396, distance: 411.9
click at [256, 396] on div "In a project where the 'Tailor to Suit the Project Environment' principle is be…" at bounding box center [664, 354] width 1109 height 472
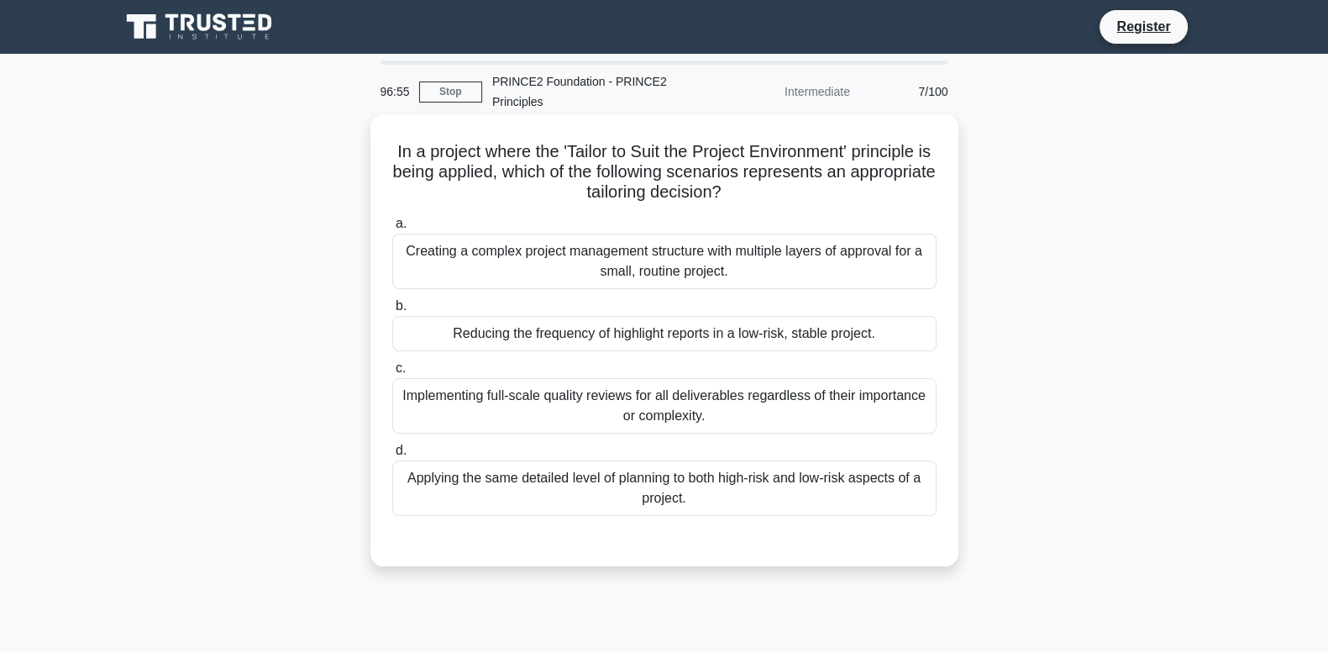
click at [595, 329] on div "Reducing the frequency of highlight reports in a low-risk, stable project." at bounding box center [664, 333] width 544 height 35
click at [392, 312] on input "b. Reducing the frequency of highlight reports in a low-risk, stable project." at bounding box center [392, 306] width 0 height 11
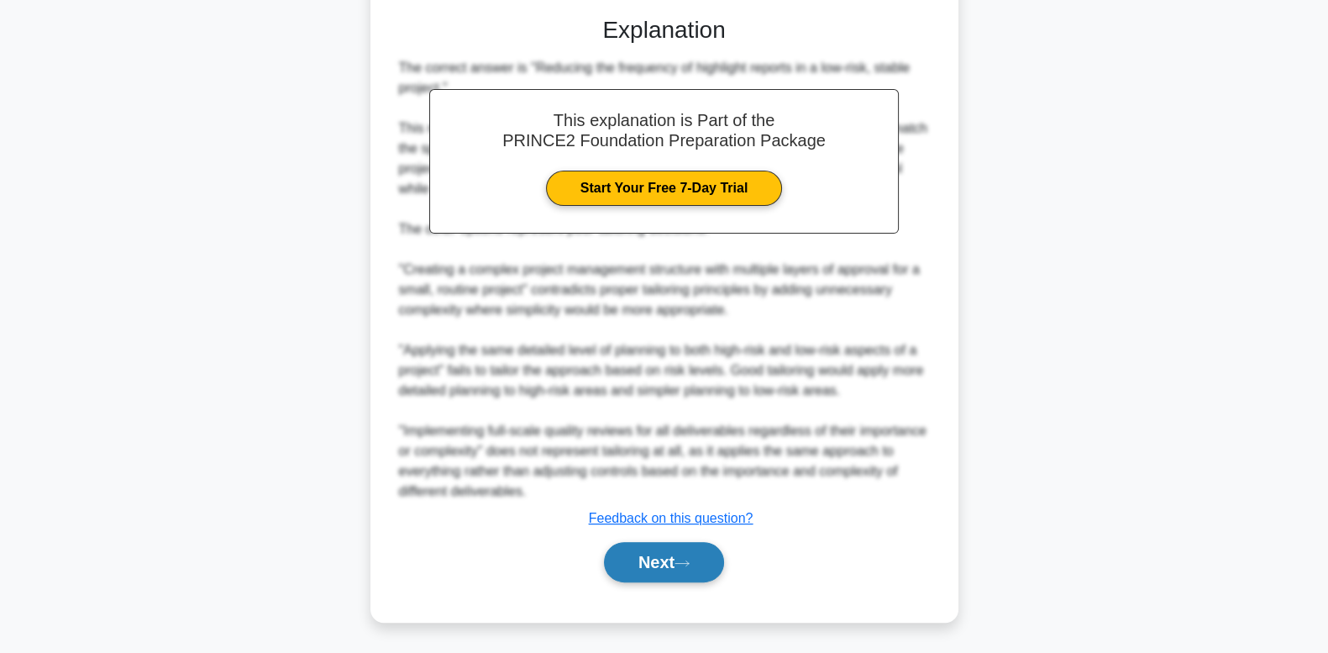
click at [656, 550] on button "Next" at bounding box center [664, 562] width 120 height 40
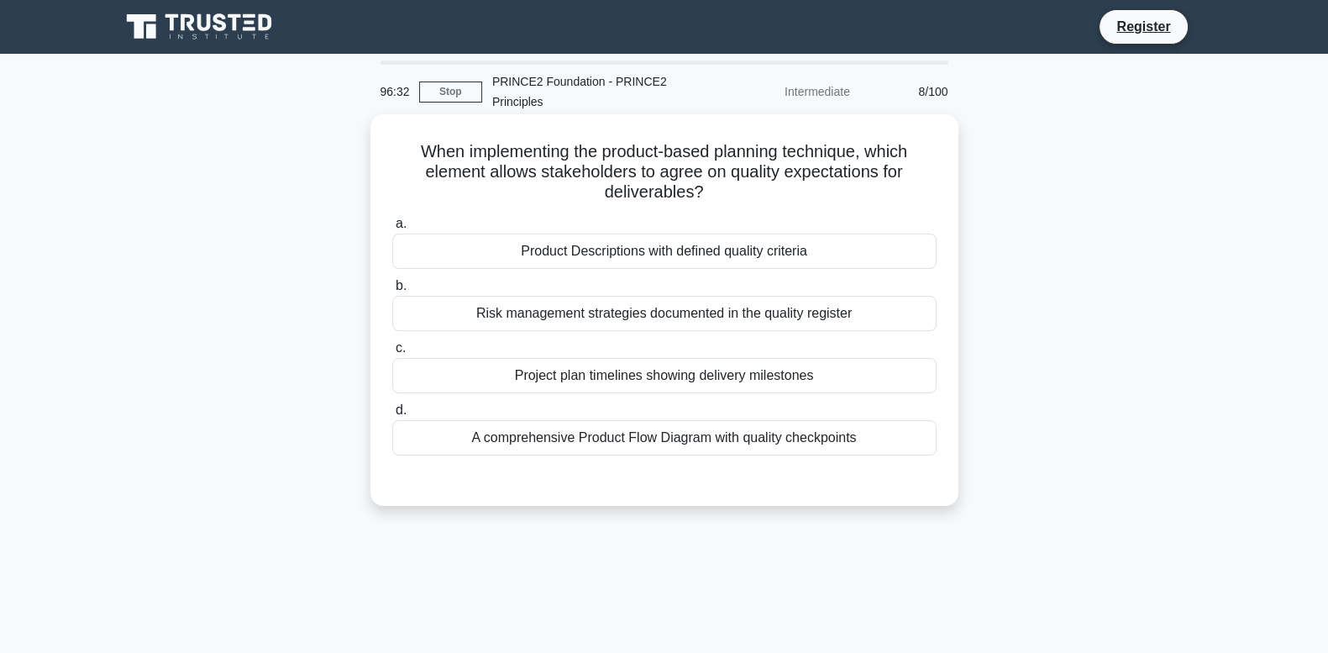
click at [720, 246] on div "Product Descriptions with defined quality criteria" at bounding box center [664, 250] width 544 height 35
click at [392, 229] on input "a. Product Descriptions with defined quality criteria" at bounding box center [392, 223] width 0 height 11
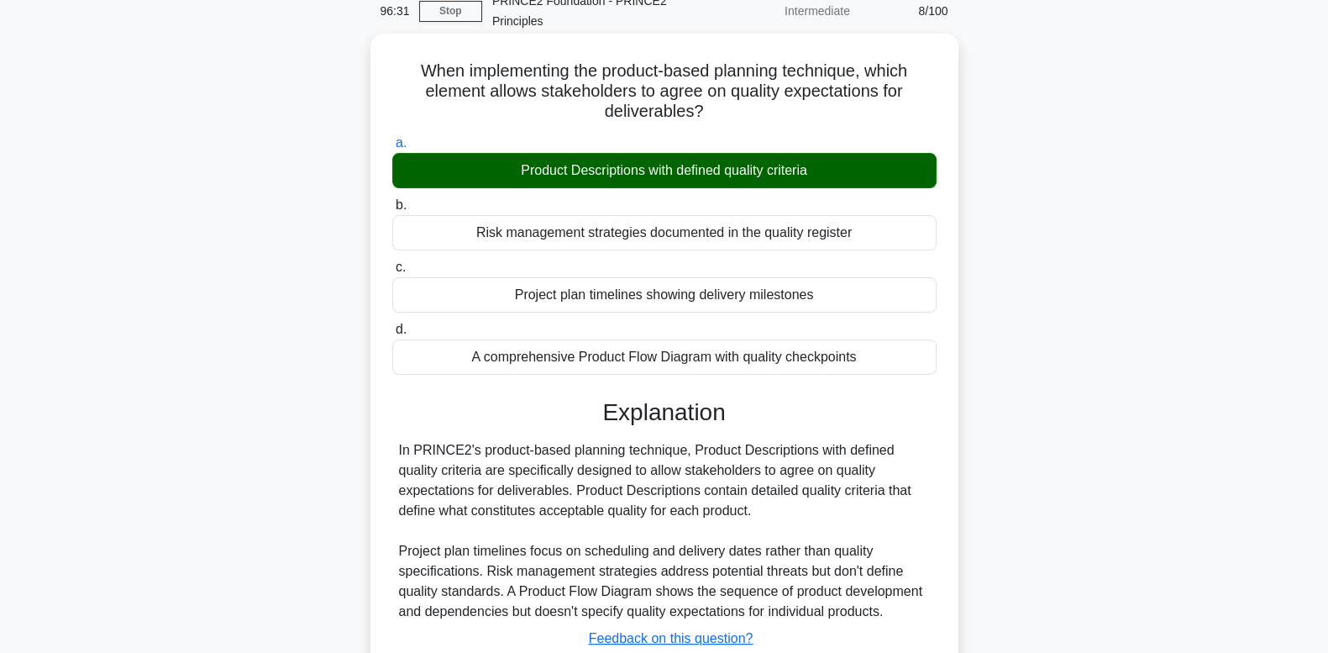
scroll to position [255, 0]
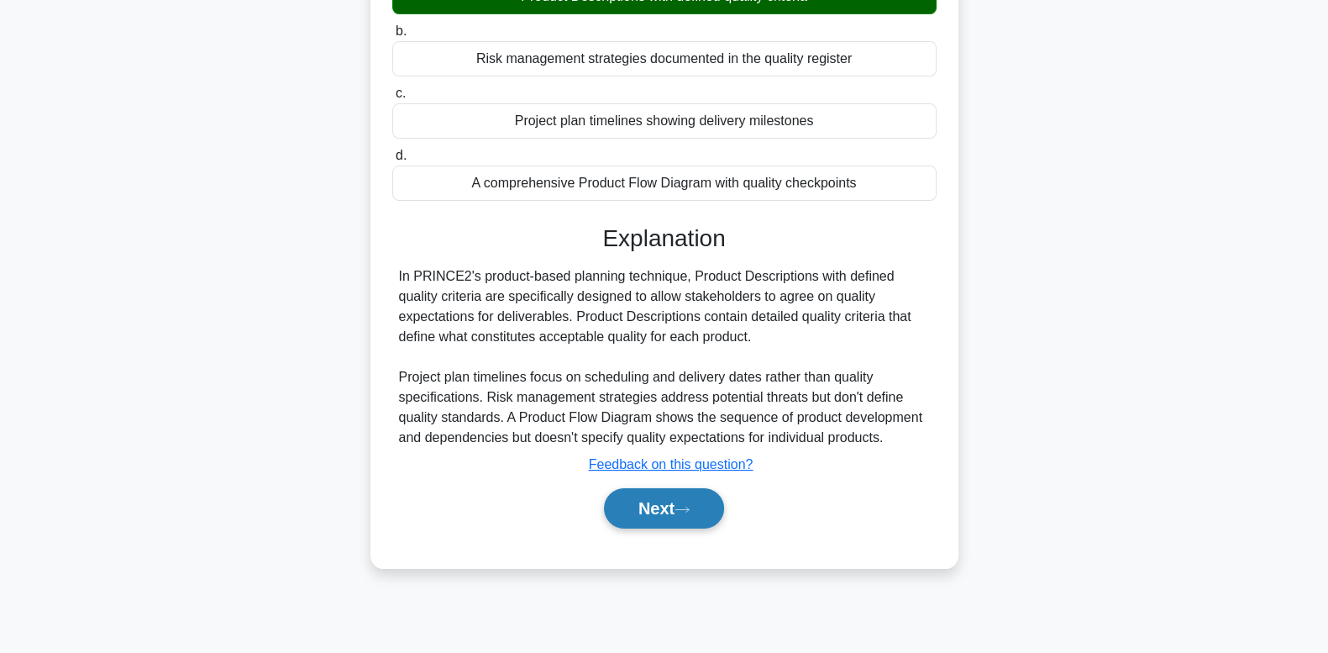
click at [644, 508] on button "Next" at bounding box center [664, 508] width 120 height 40
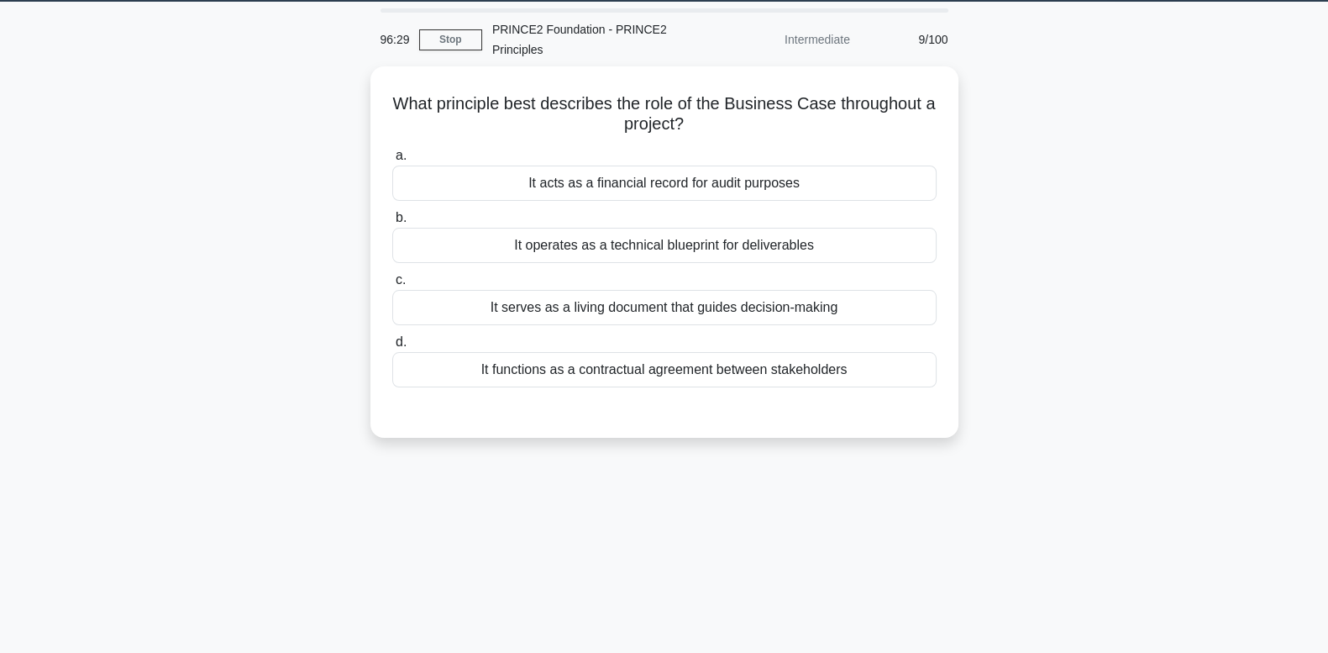
scroll to position [45, 0]
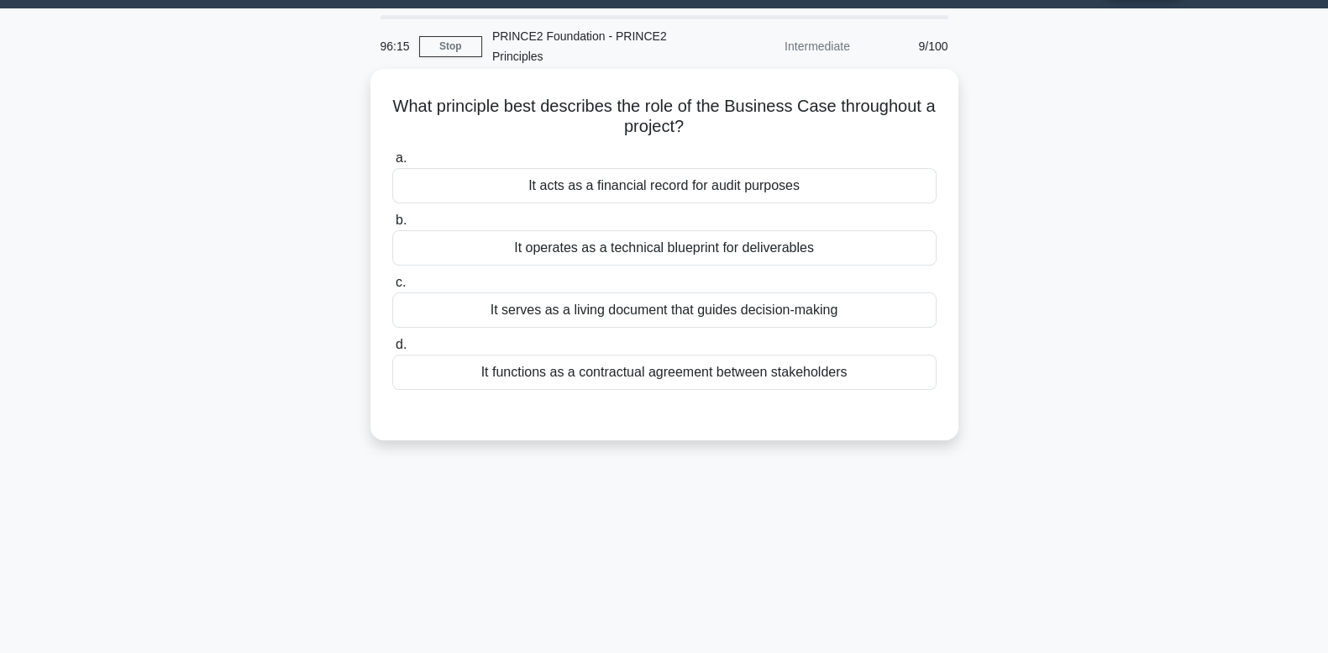
click at [702, 370] on div "It functions as a contractual agreement between stakeholders" at bounding box center [664, 371] width 544 height 35
click at [392, 350] on input "d. It functions as a contractual agreement between stakeholders" at bounding box center [392, 344] width 0 height 11
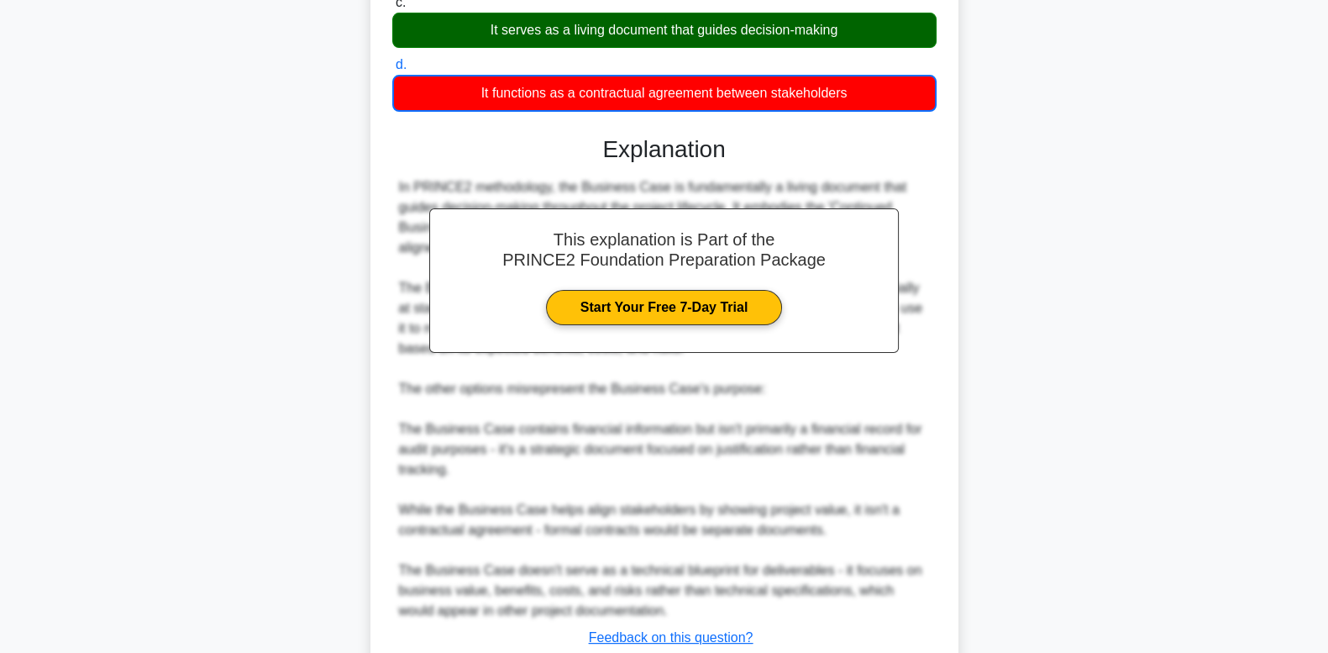
scroll to position [444, 0]
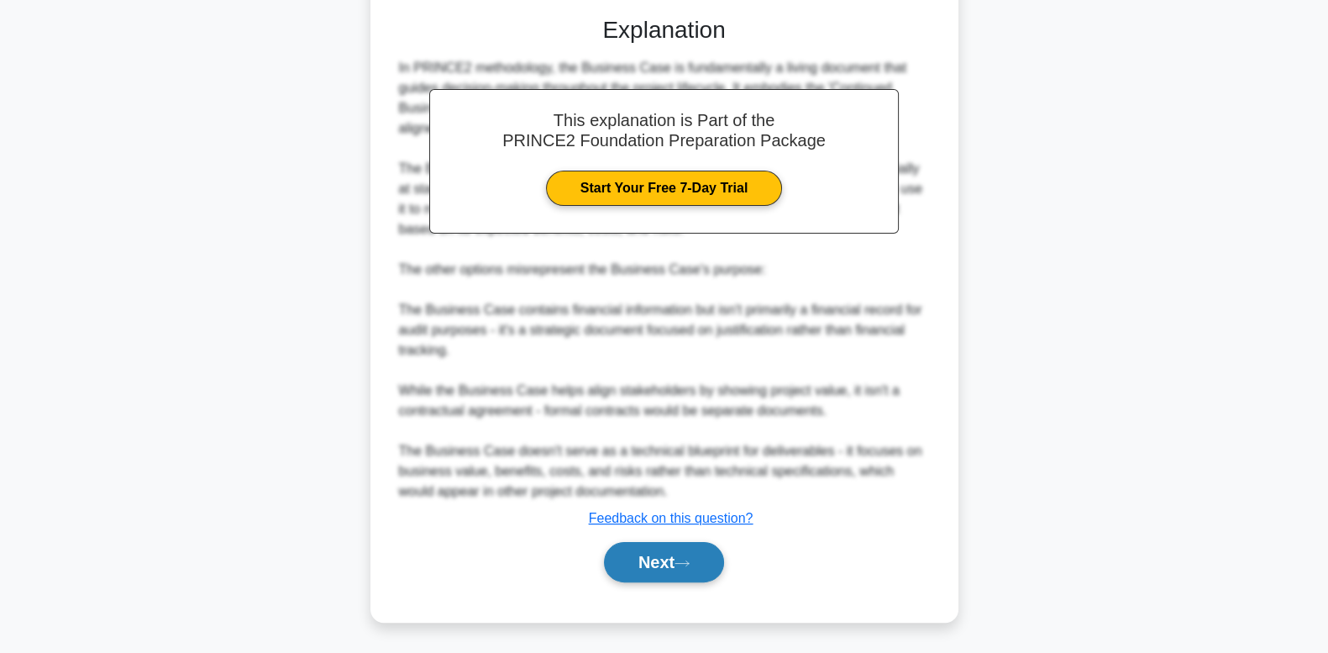
click at [628, 567] on button "Next" at bounding box center [664, 562] width 120 height 40
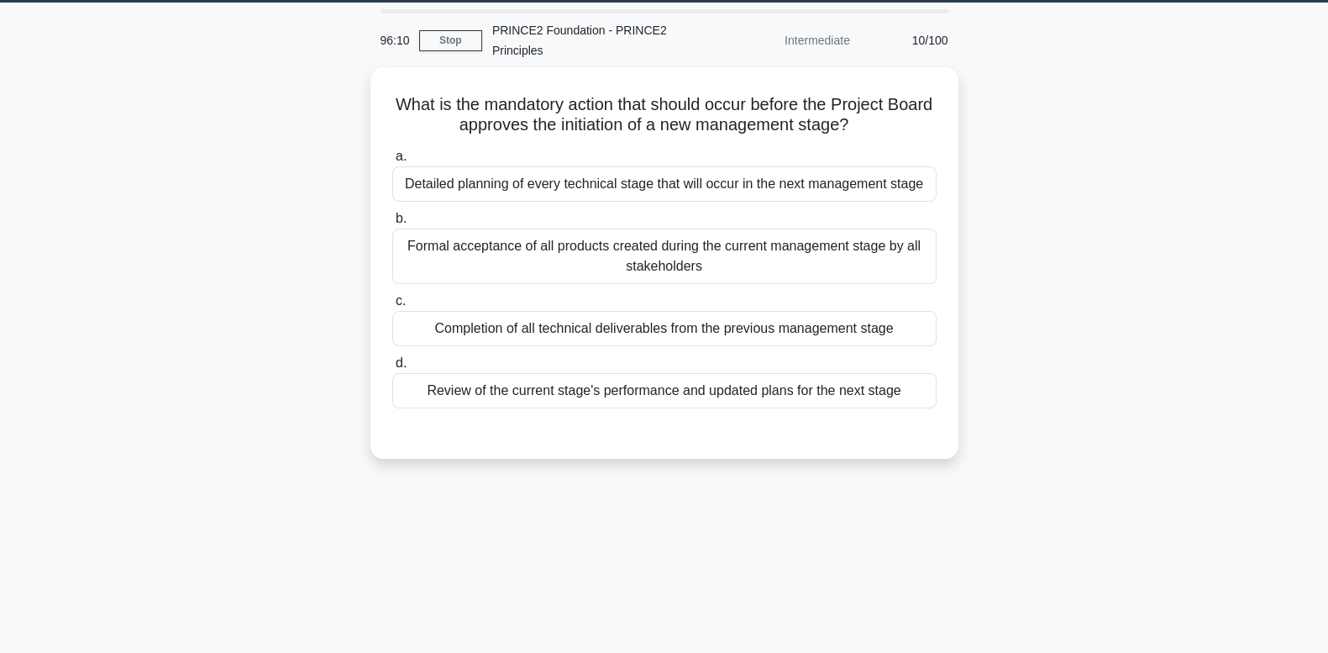
scroll to position [45, 0]
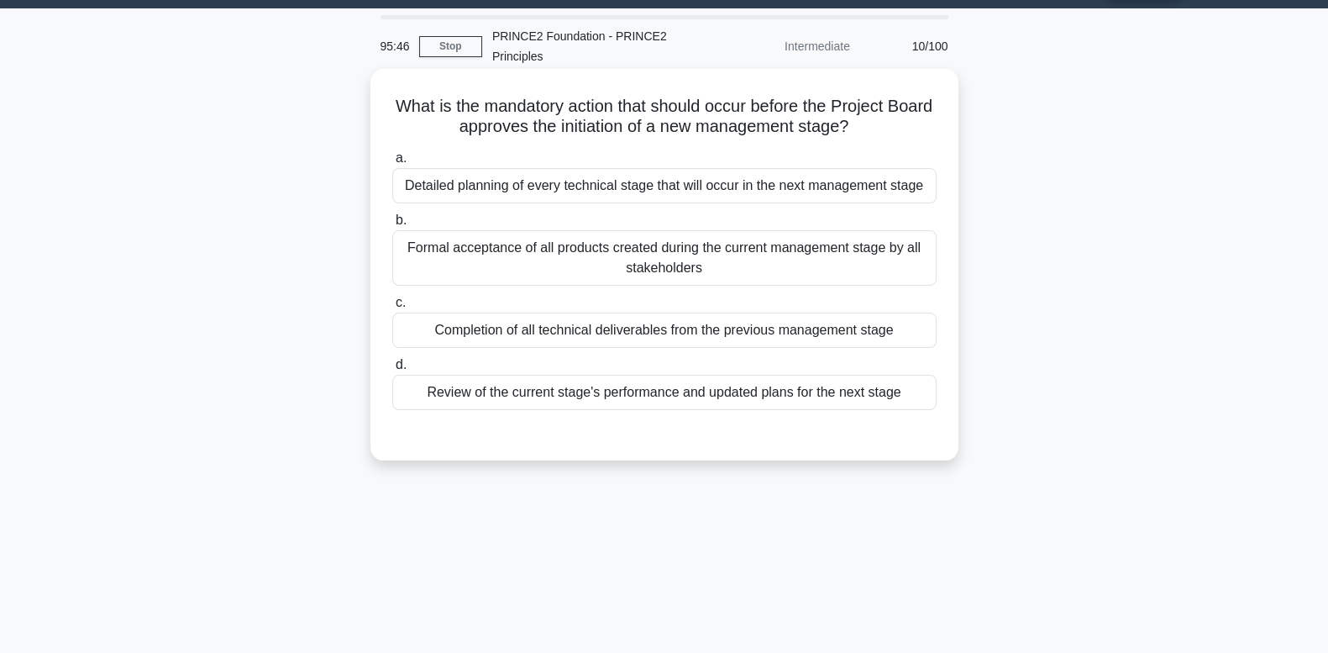
click at [687, 399] on div "Review of the current stage's performance and updated plans for the next stage" at bounding box center [664, 392] width 544 height 35
click at [392, 370] on input "d. Review of the current stage's performance and updated plans for the next sta…" at bounding box center [392, 364] width 0 height 11
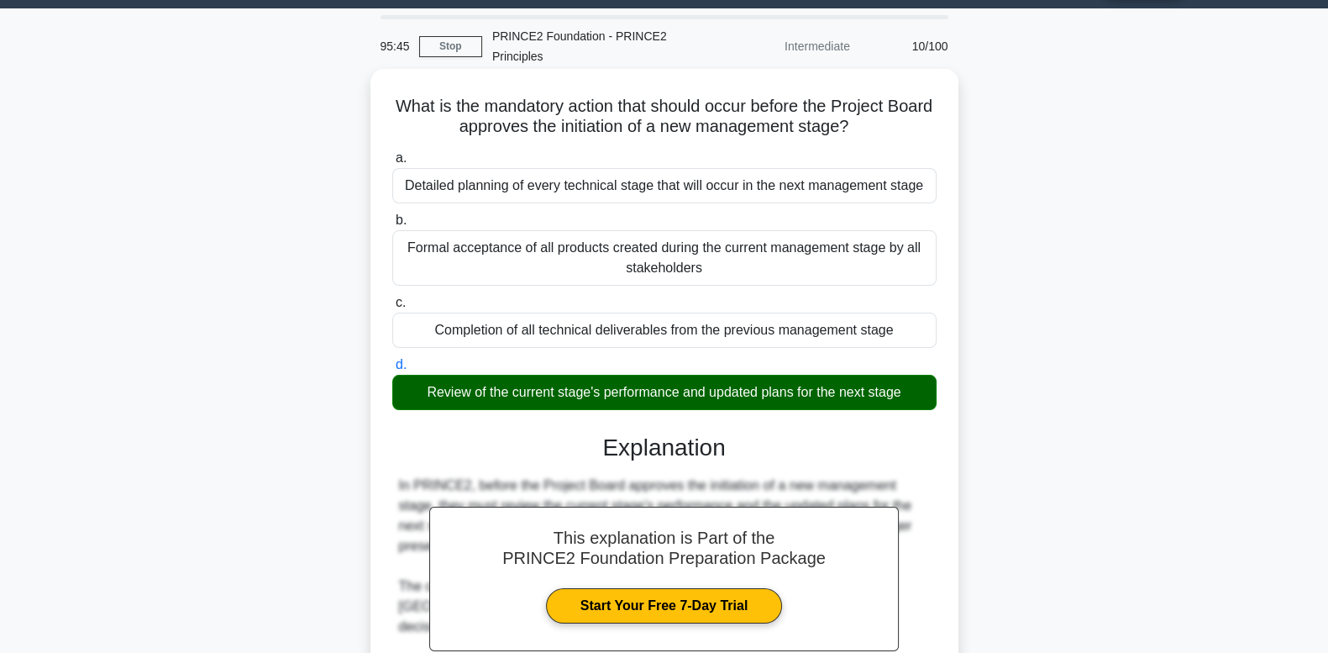
scroll to position [395, 0]
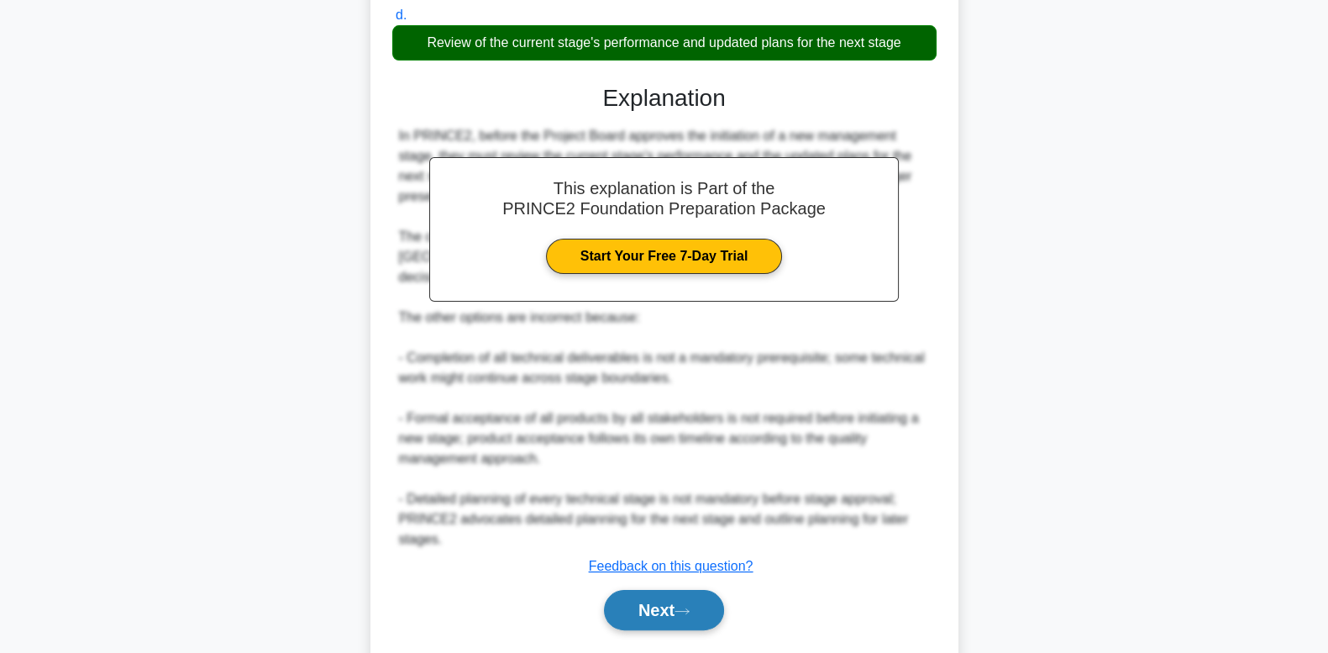
click at [637, 606] on button "Next" at bounding box center [664, 610] width 120 height 40
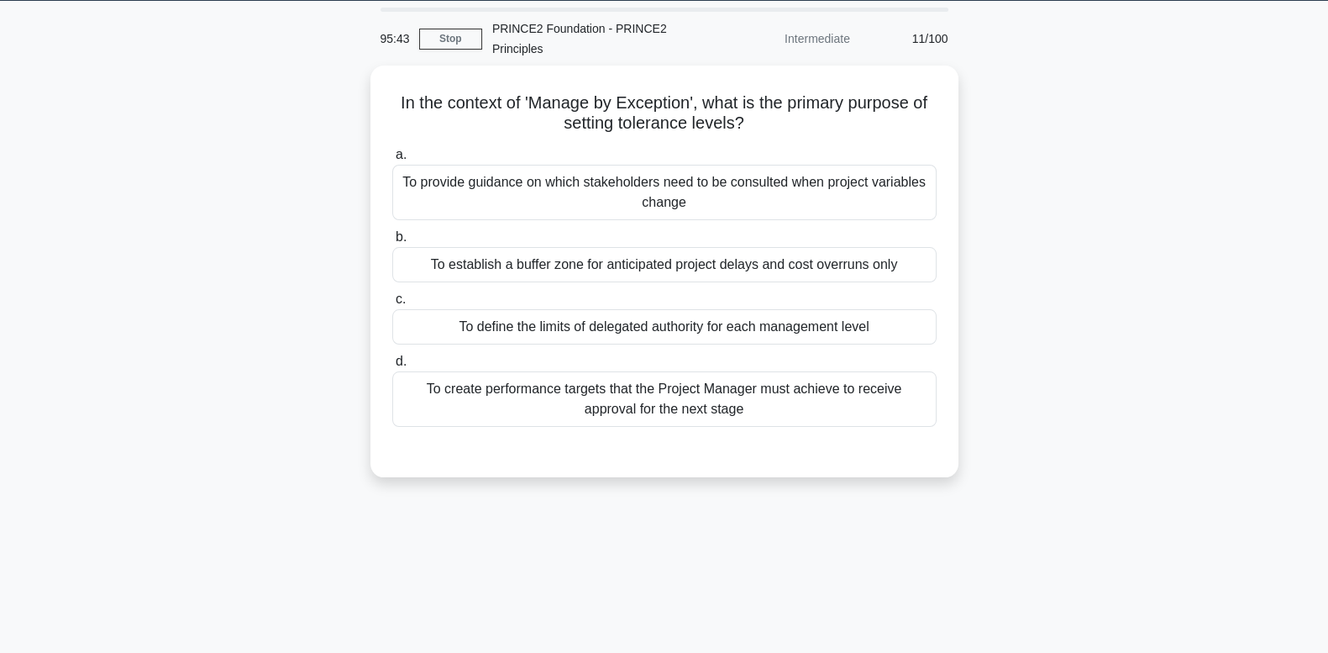
scroll to position [45, 0]
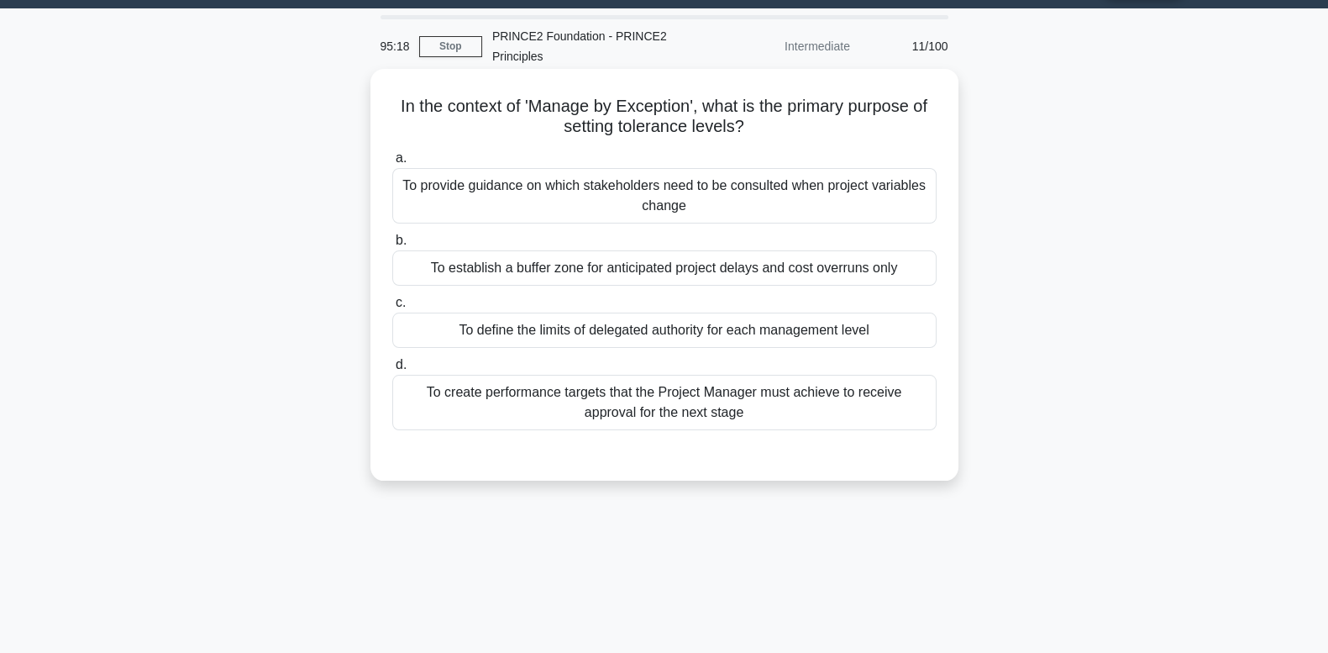
click at [743, 272] on div "To establish a buffer zone for anticipated project delays and cost overruns only" at bounding box center [664, 267] width 544 height 35
click at [392, 246] on input "b. To establish a buffer zone for anticipated project delays and cost overruns …" at bounding box center [392, 240] width 0 height 11
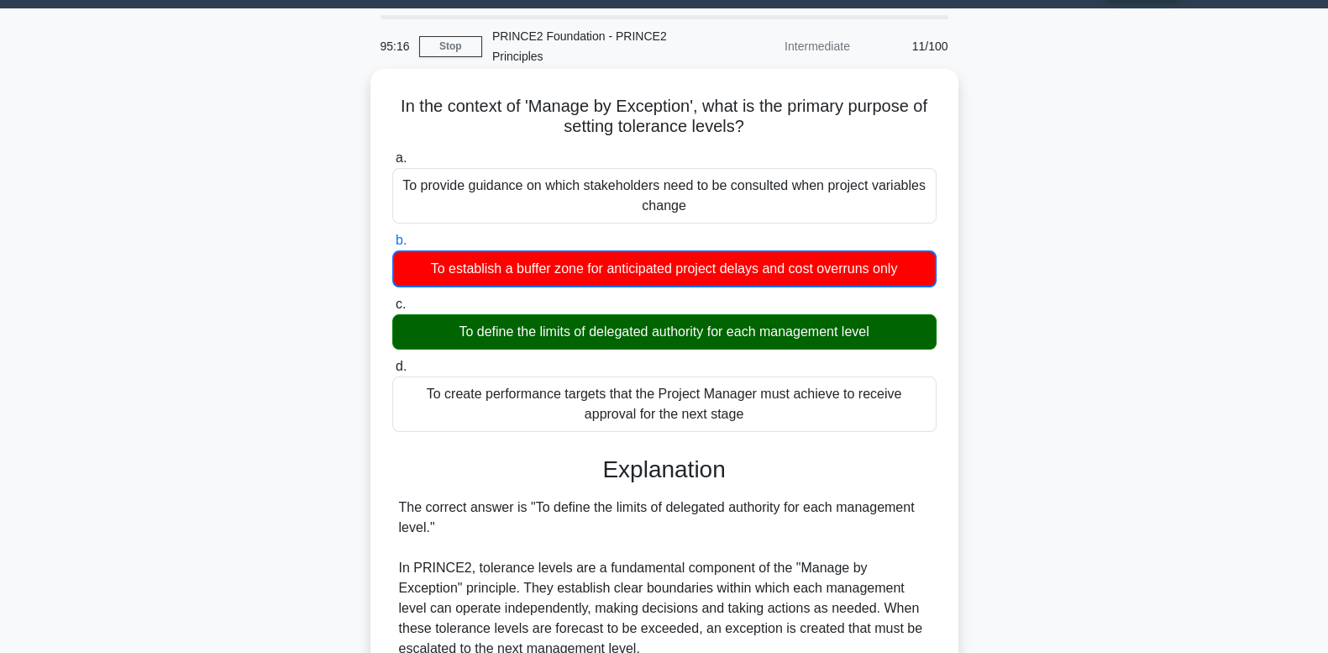
click at [828, 325] on div "To define the limits of delegated authority for each management level" at bounding box center [664, 331] width 544 height 35
click at [392, 310] on input "c. To define the limits of delegated authority for each management level" at bounding box center [392, 304] width 0 height 11
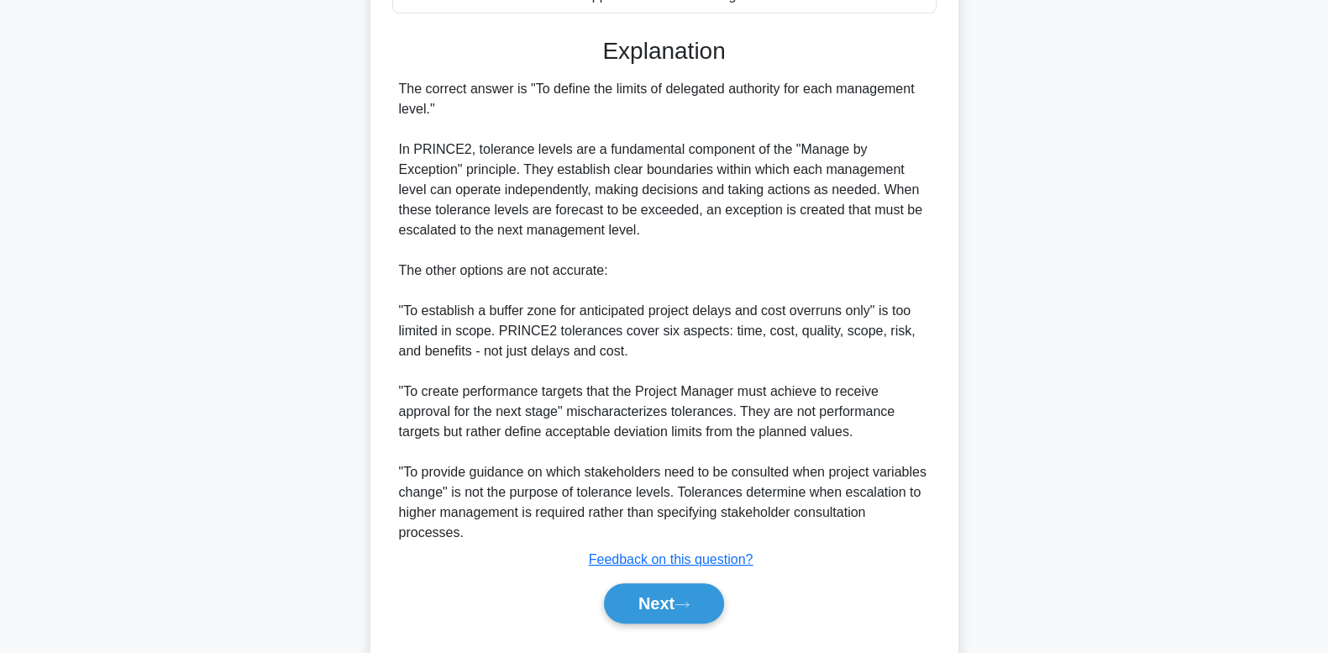
scroll to position [503, 0]
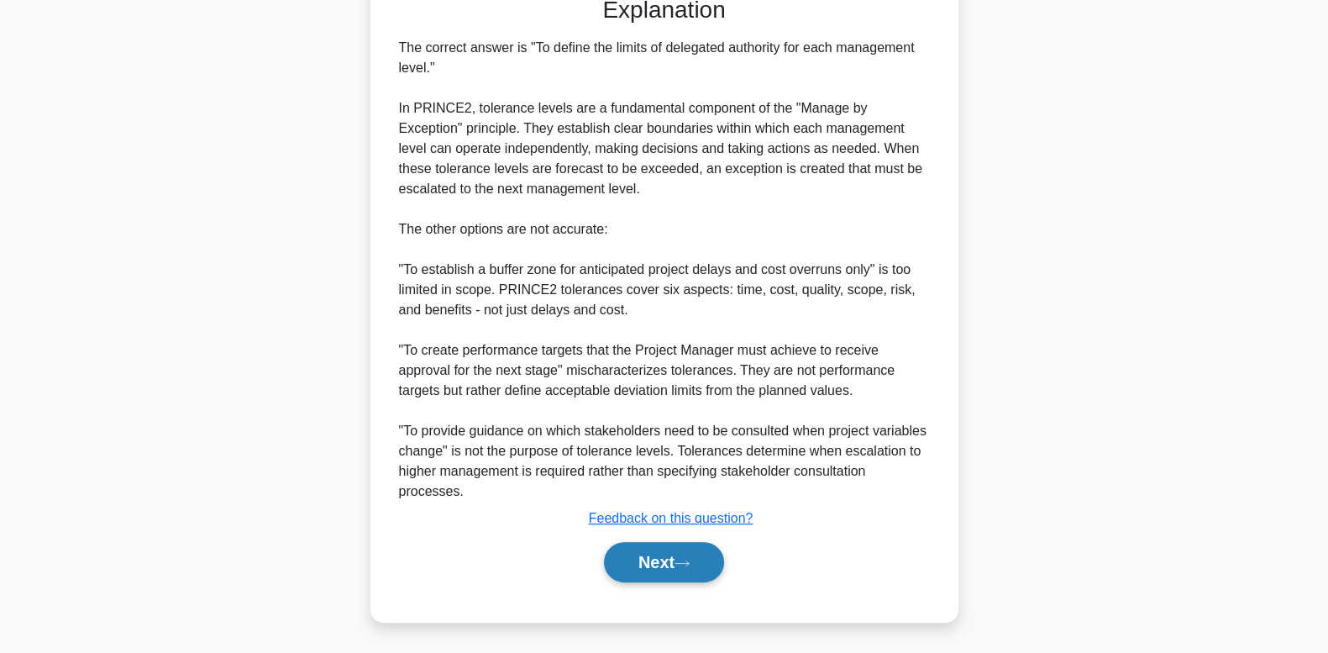
click at [713, 550] on button "Next" at bounding box center [664, 562] width 120 height 40
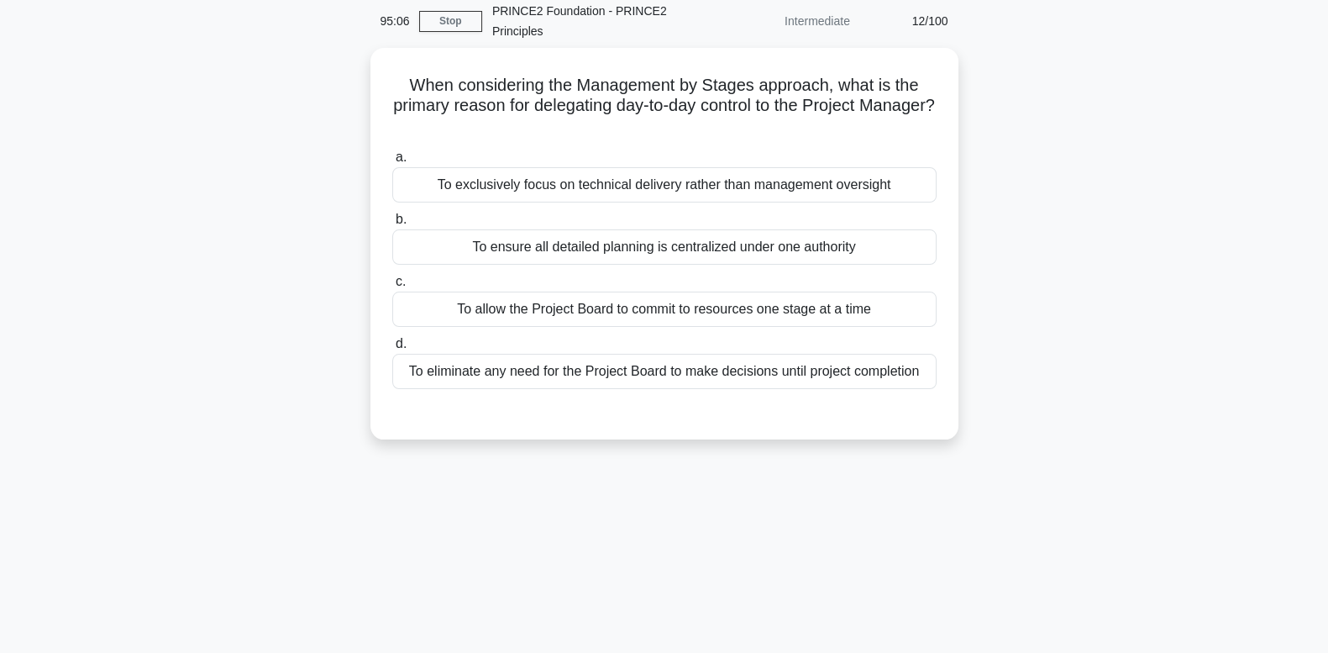
scroll to position [45, 0]
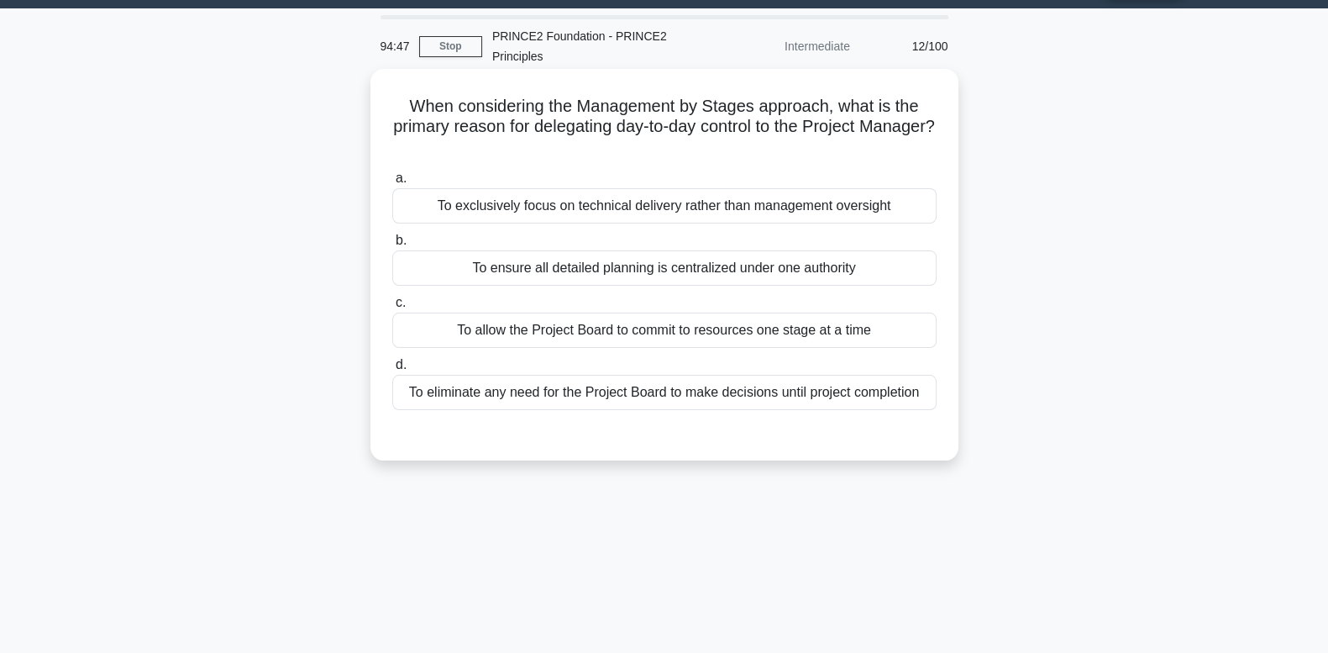
click at [695, 397] on div "To eliminate any need for the Project Board to make decisions until project com…" at bounding box center [664, 392] width 544 height 35
click at [392, 370] on input "d. To eliminate any need for the Project Board to make decisions until project …" at bounding box center [392, 364] width 0 height 11
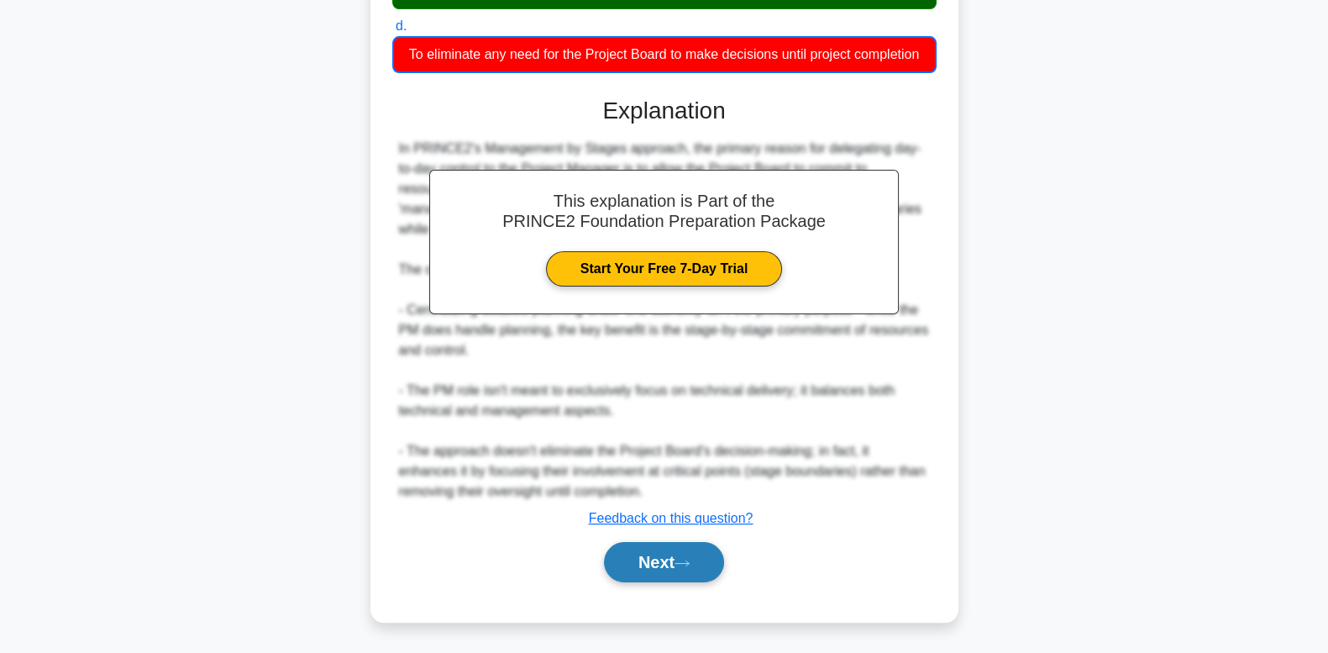
click at [668, 559] on button "Next" at bounding box center [664, 562] width 120 height 40
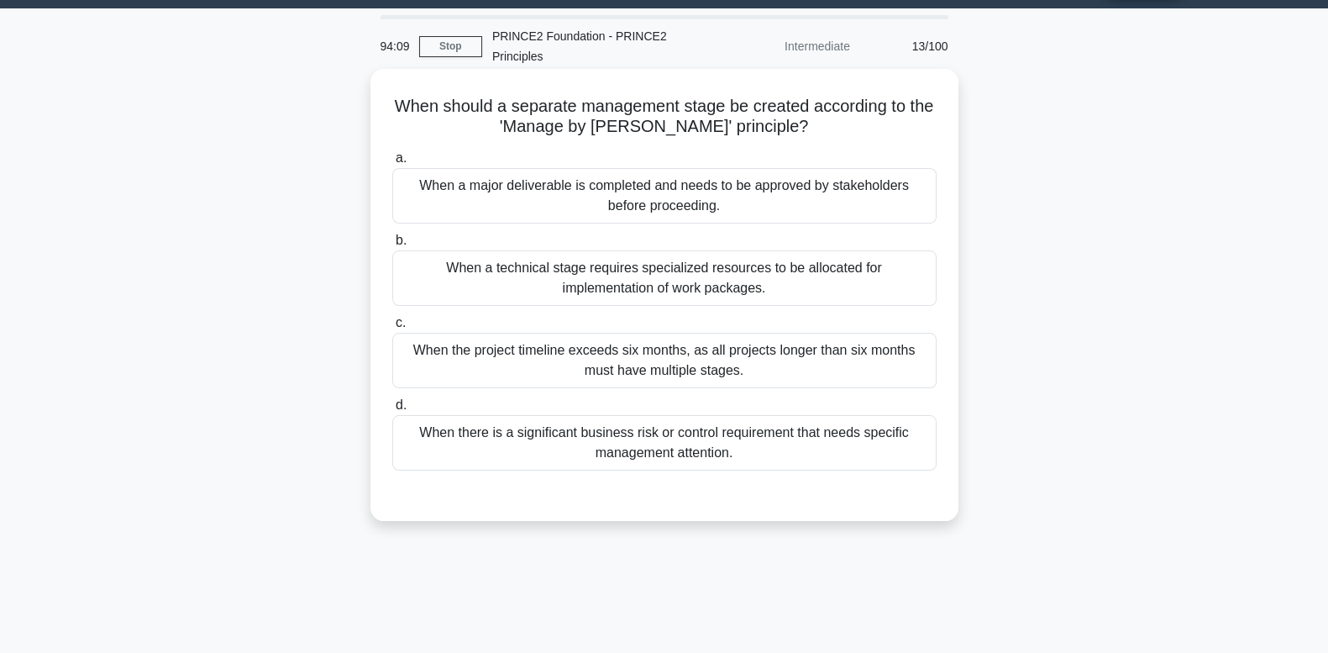
click at [745, 191] on div "When a major deliverable is completed and needs to be approved by stakeholders …" at bounding box center [664, 195] width 544 height 55
click at [392, 164] on input "a. When a major deliverable is completed and needs to be approved by stakeholde…" at bounding box center [392, 158] width 0 height 11
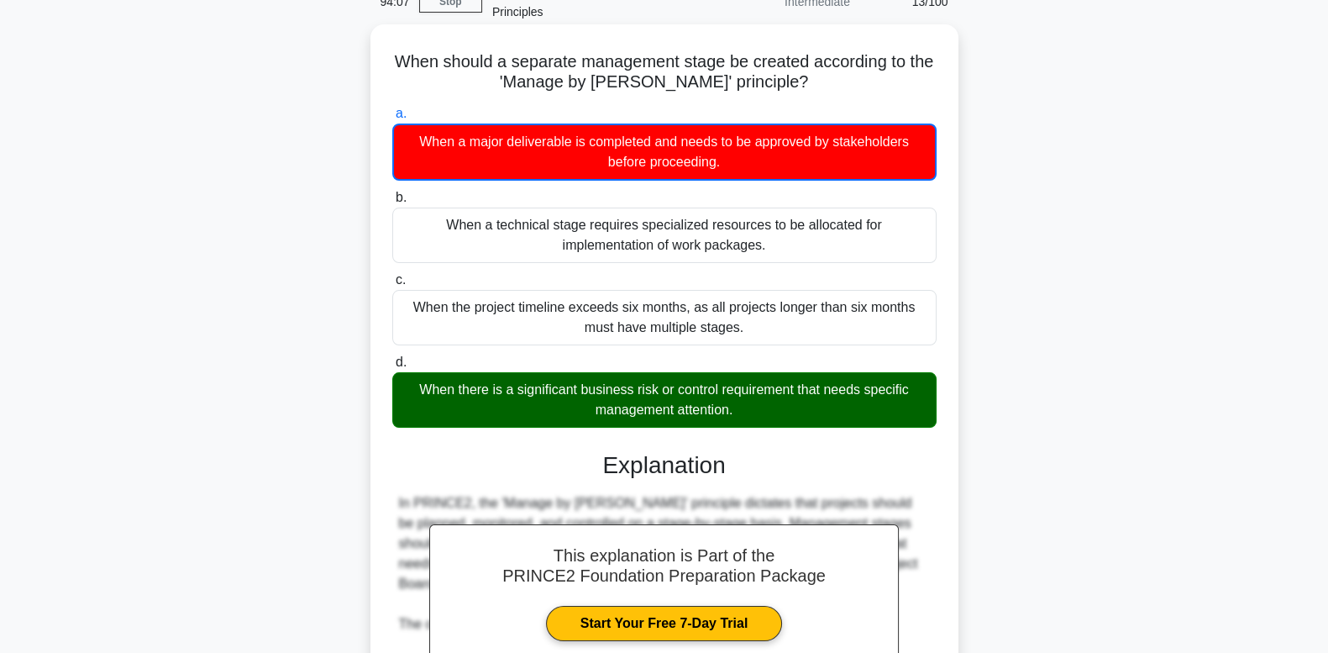
scroll to position [115, 0]
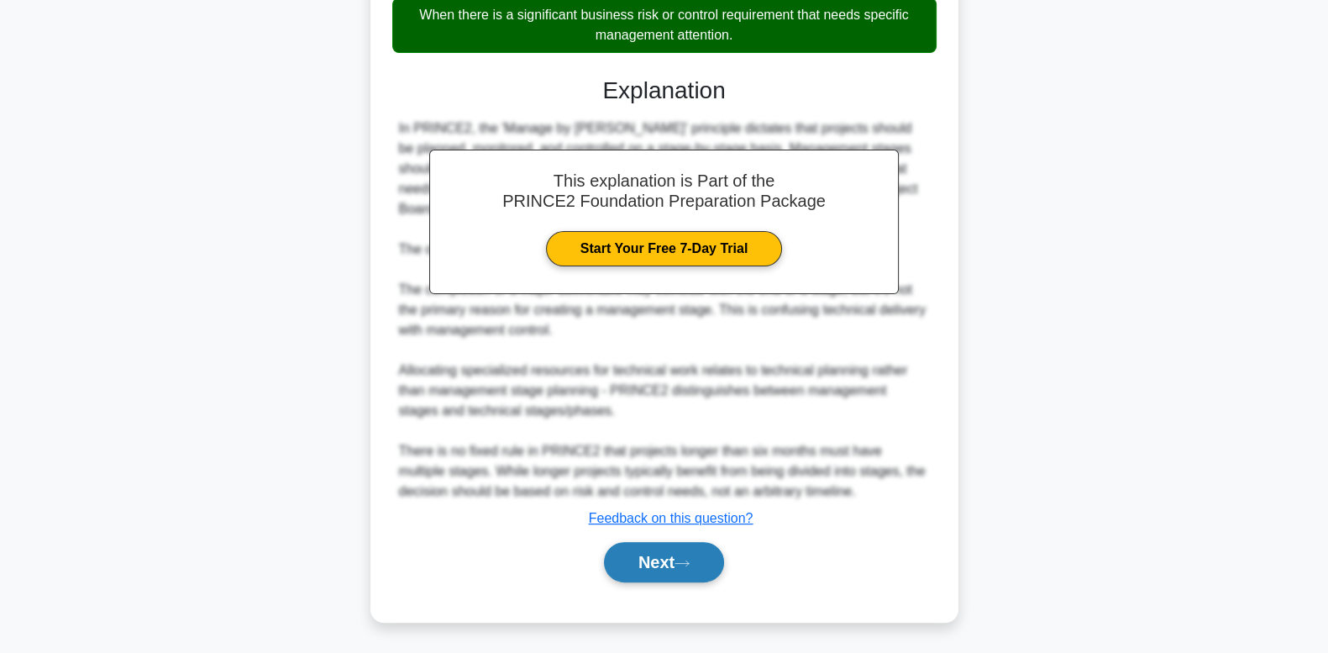
click at [630, 550] on button "Next" at bounding box center [664, 562] width 120 height 40
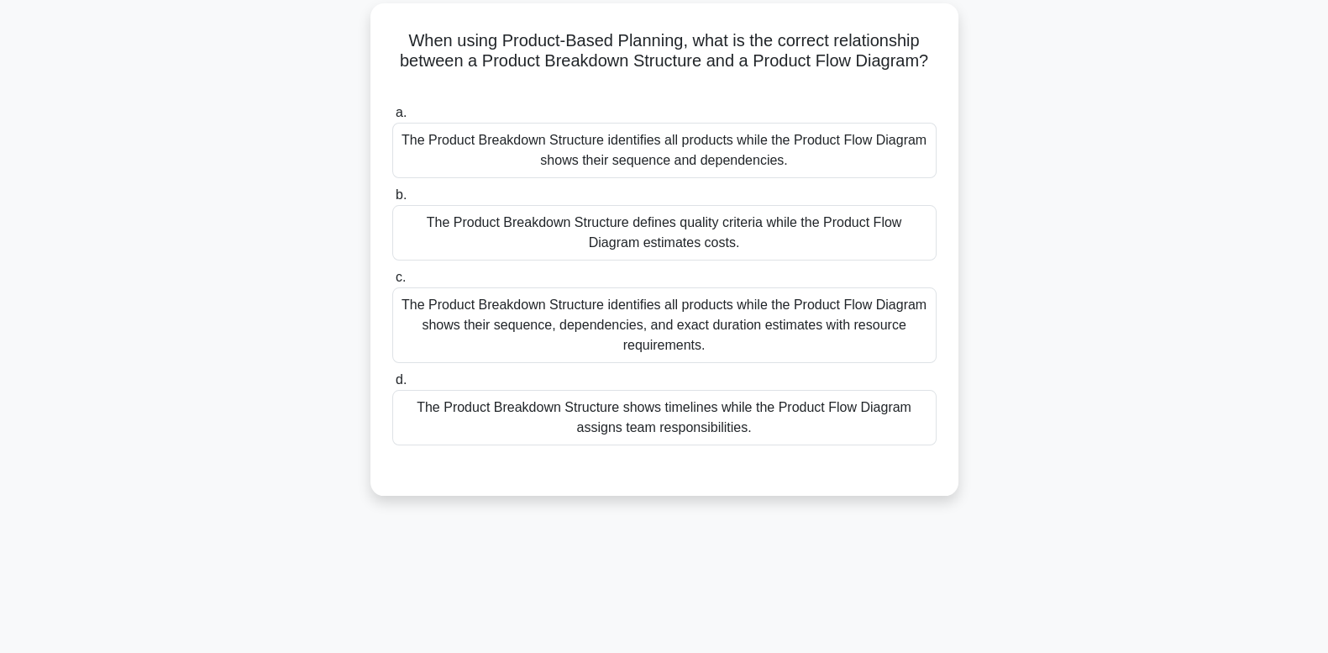
drag, startPoint x: 637, startPoint y: 512, endPoint x: 425, endPoint y: 548, distance: 215.4
click at [425, 548] on div "93:54 Stop PRINCE2 Foundation - PRINCE2 Principles Intermediate 14/100 When usi…" at bounding box center [664, 365] width 1109 height 840
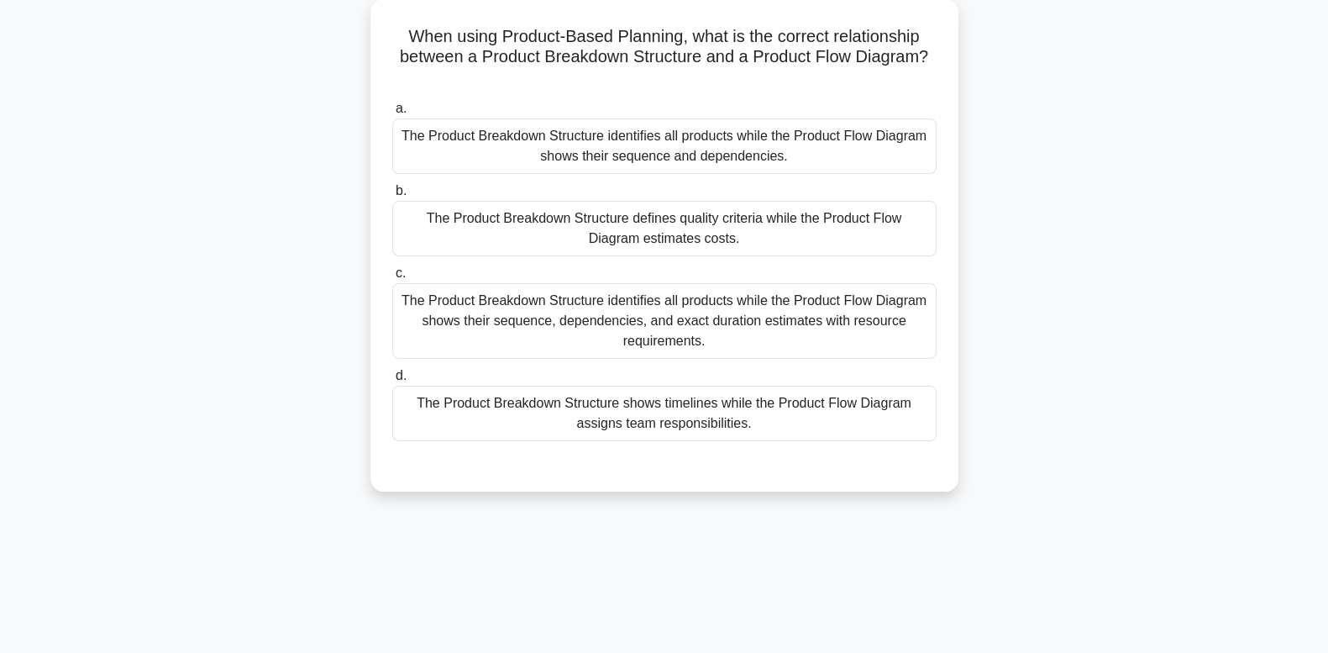
click at [622, 328] on div "The Product Breakdown Structure identifies all products while the Product Flow …" at bounding box center [664, 321] width 544 height 76
click at [392, 279] on input "c. The Product Breakdown Structure identifies all products while the Product Fl…" at bounding box center [392, 273] width 0 height 11
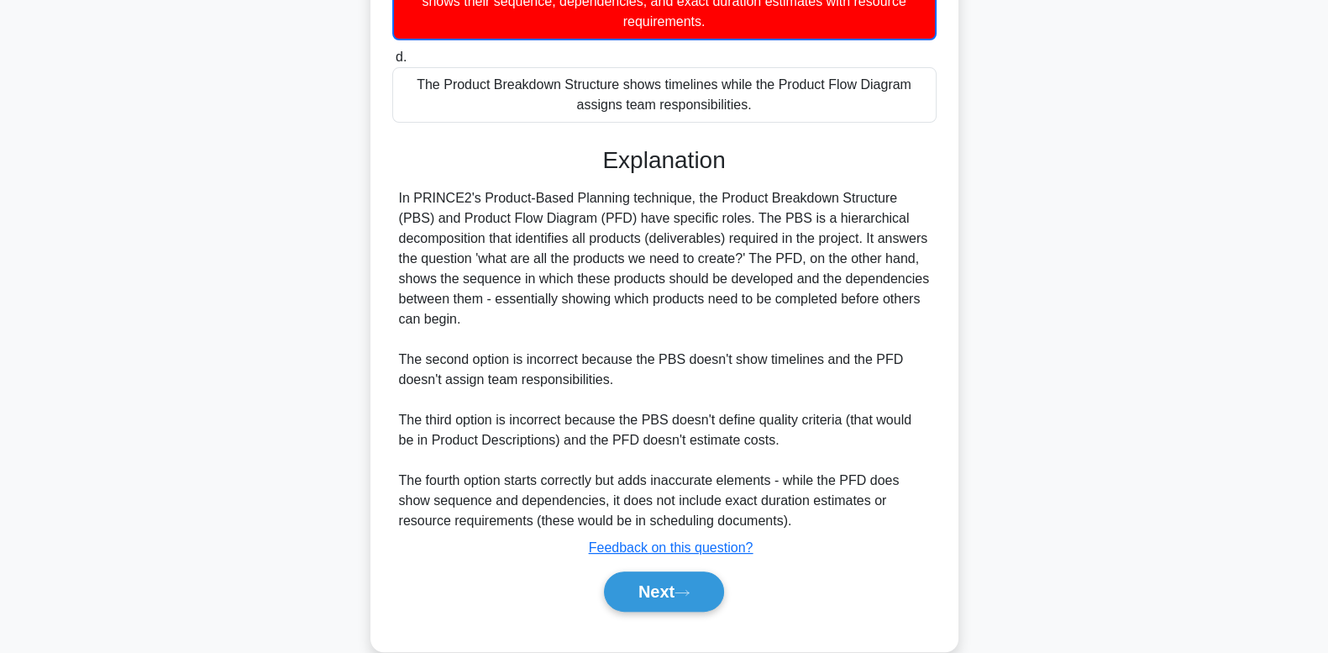
scroll to position [464, 0]
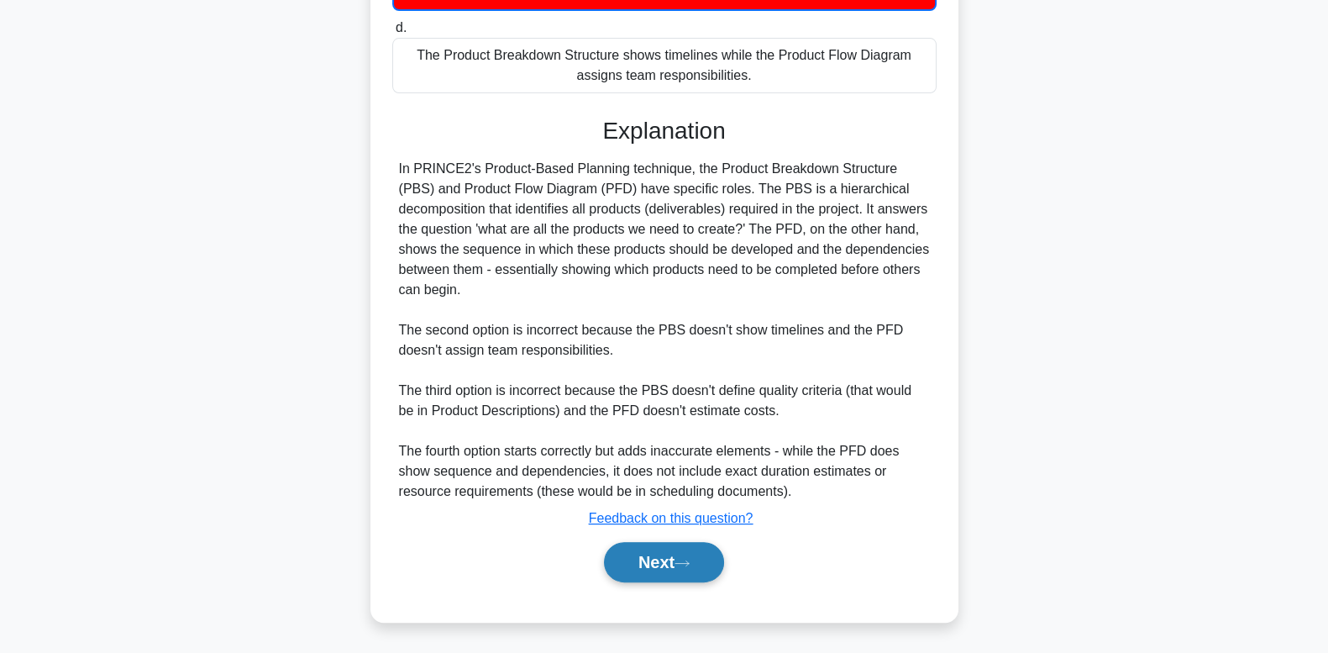
click at [653, 564] on button "Next" at bounding box center [664, 562] width 120 height 40
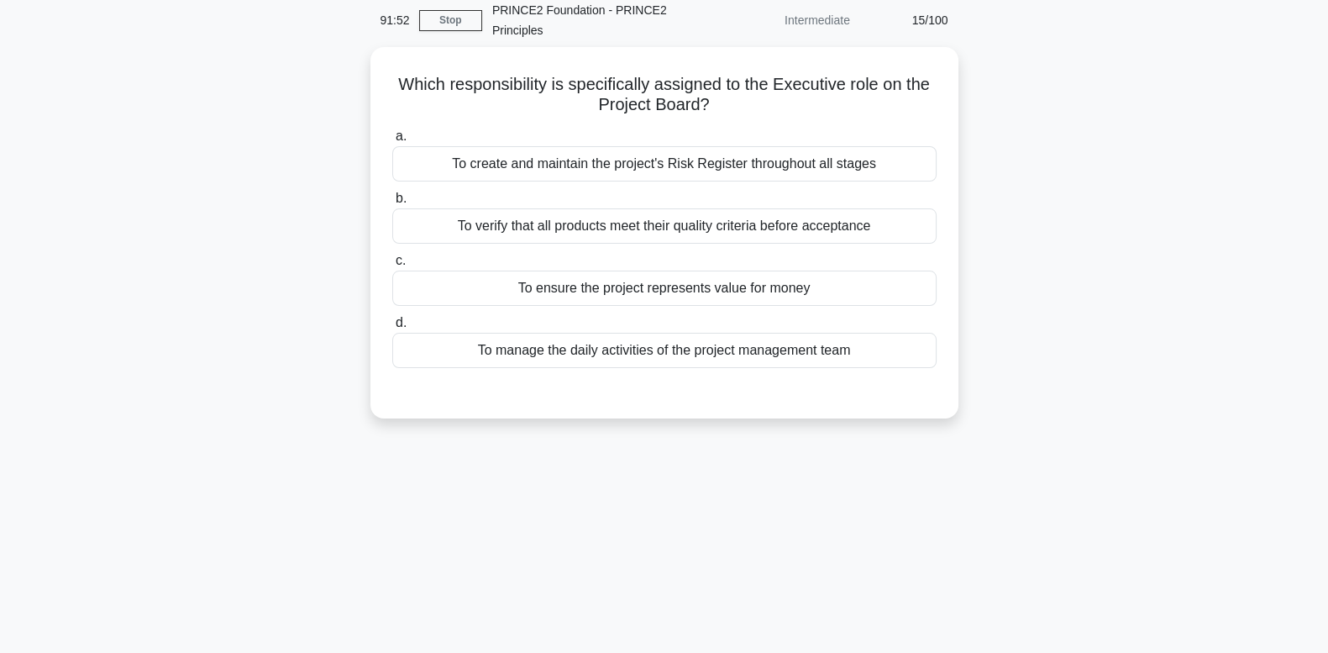
scroll to position [45, 0]
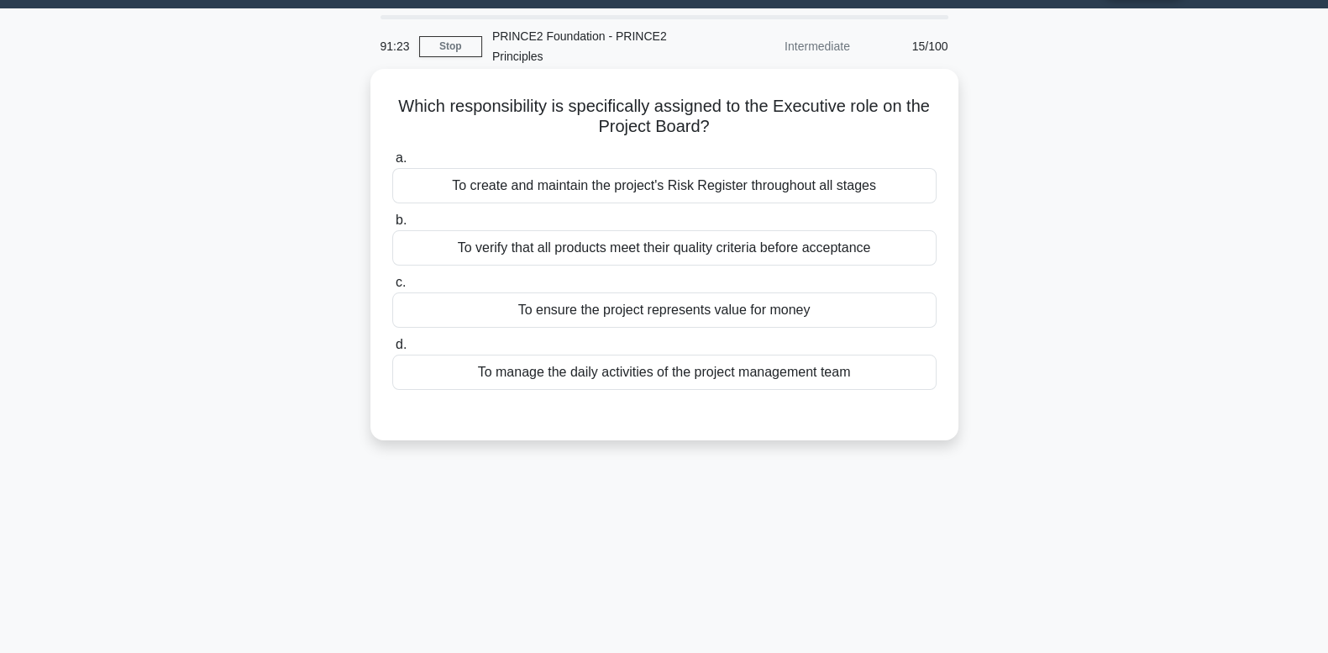
click at [764, 245] on div "To verify that all products meet their quality criteria before acceptance" at bounding box center [664, 247] width 544 height 35
click at [392, 226] on input "b. To verify that all products meet their quality criteria before acceptance" at bounding box center [392, 220] width 0 height 11
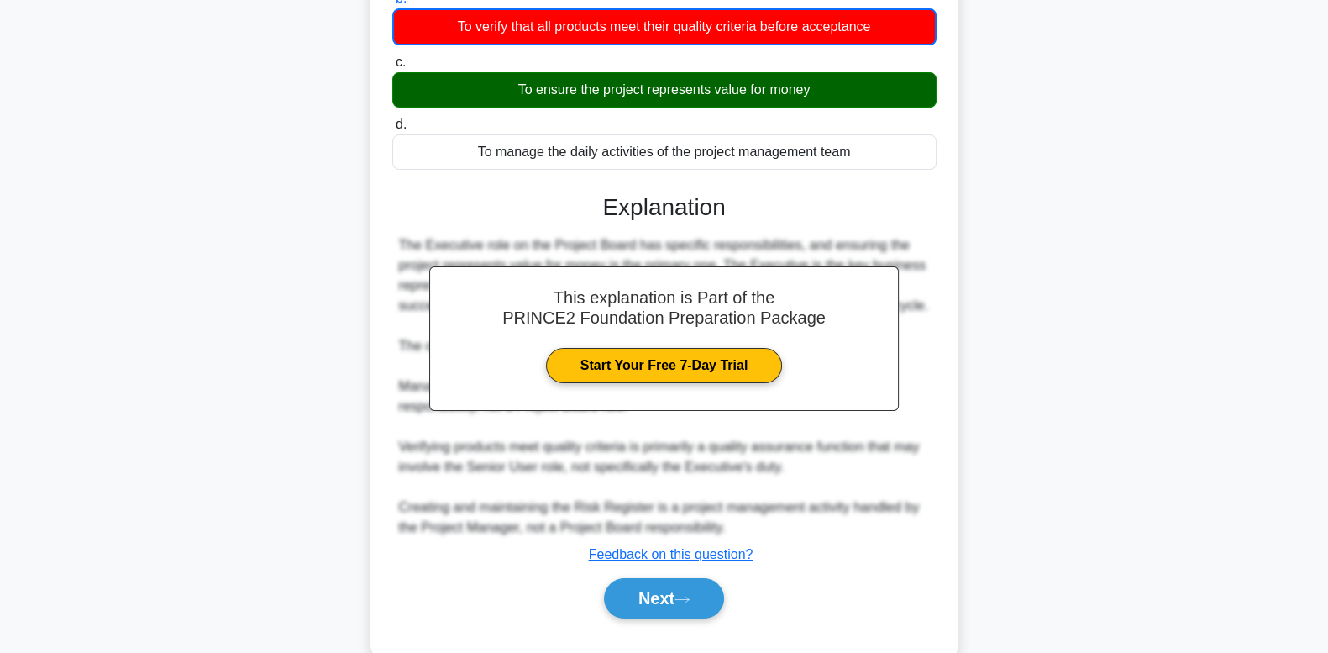
scroll to position [302, 0]
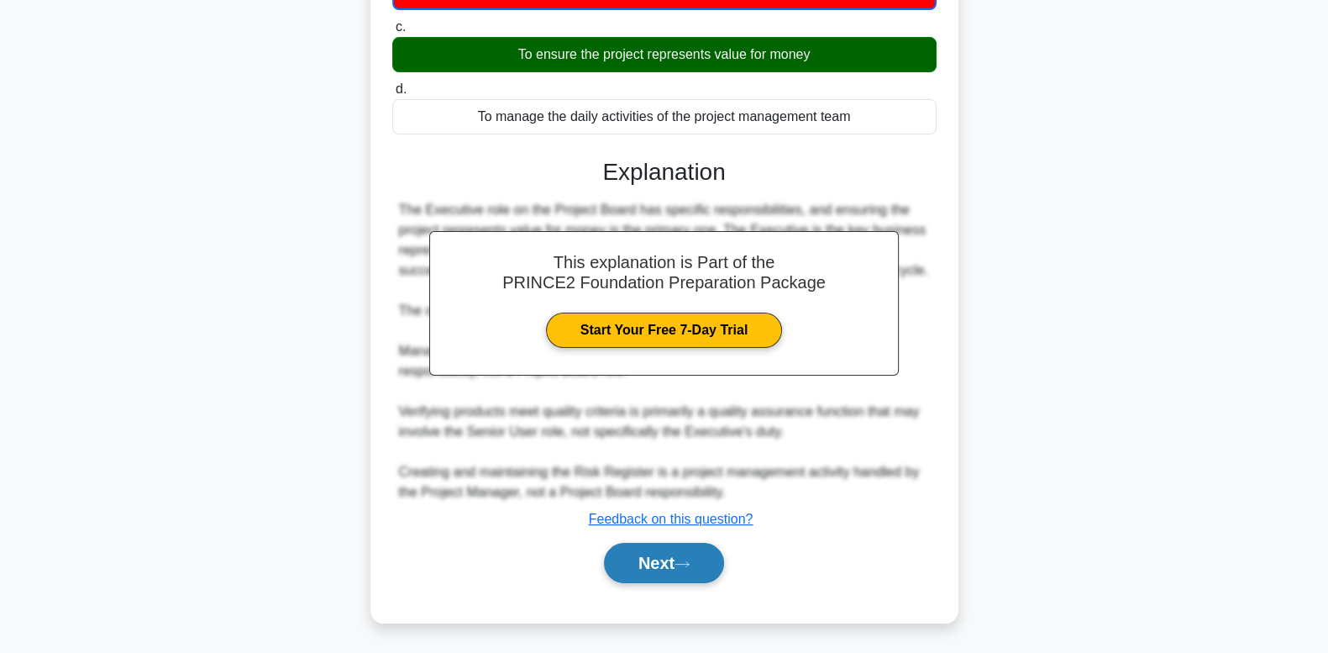
click at [683, 556] on button "Next" at bounding box center [664, 563] width 120 height 40
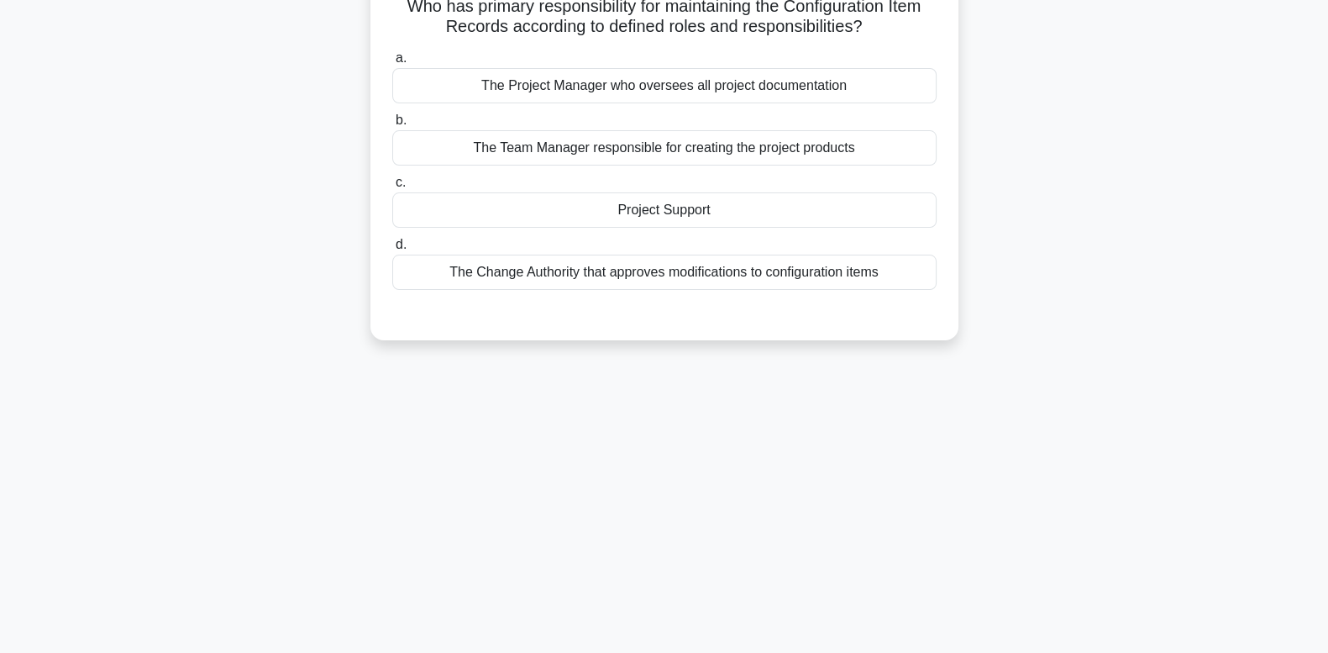
scroll to position [0, 0]
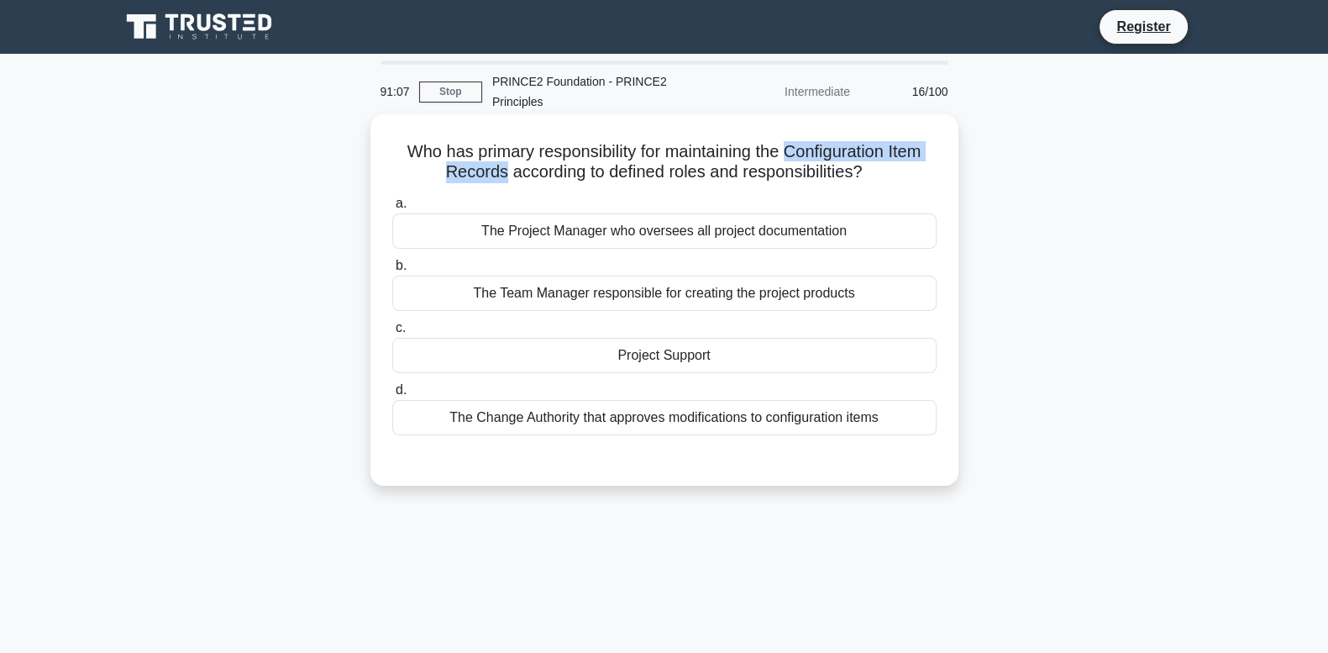
drag, startPoint x: 789, startPoint y: 153, endPoint x: 497, endPoint y: 179, distance: 293.4
click at [497, 179] on h5 "Who has primary responsibility for maintaining the Configuration Item Records a…" at bounding box center [665, 162] width 548 height 42
copy h5 "Configuration Item Records"
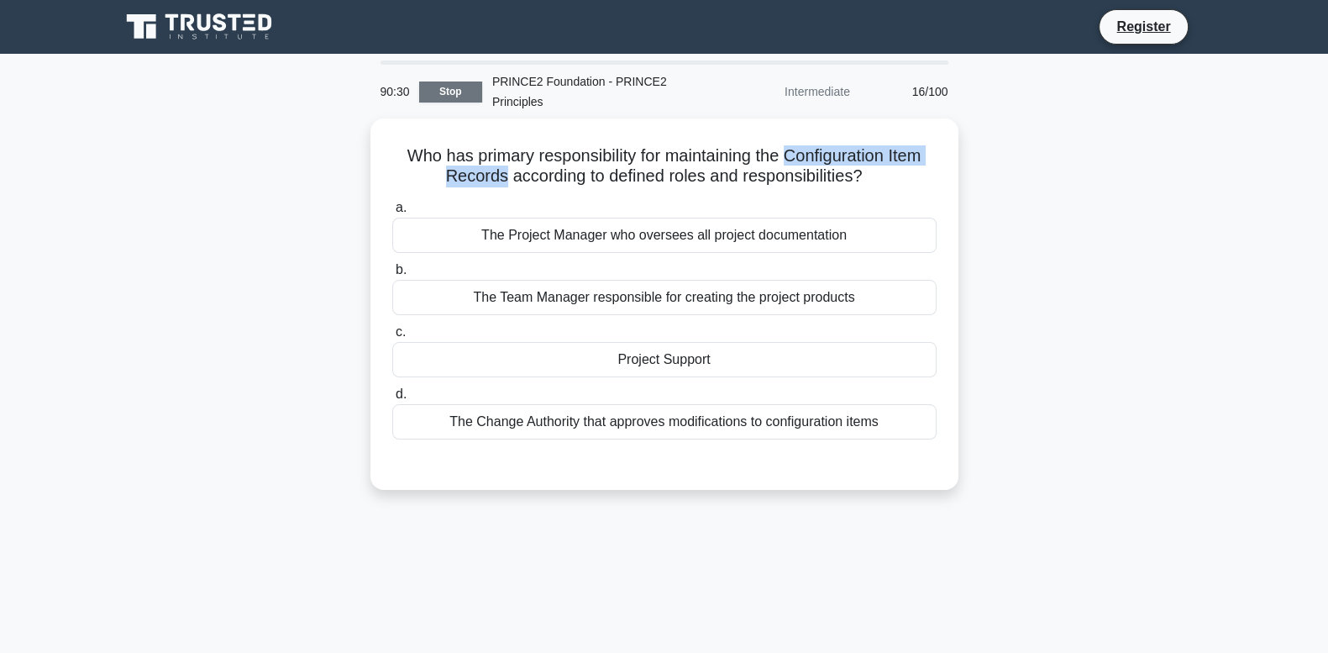
click at [449, 91] on link "Stop" at bounding box center [450, 91] width 63 height 21
